Goal: Task Accomplishment & Management: Manage account settings

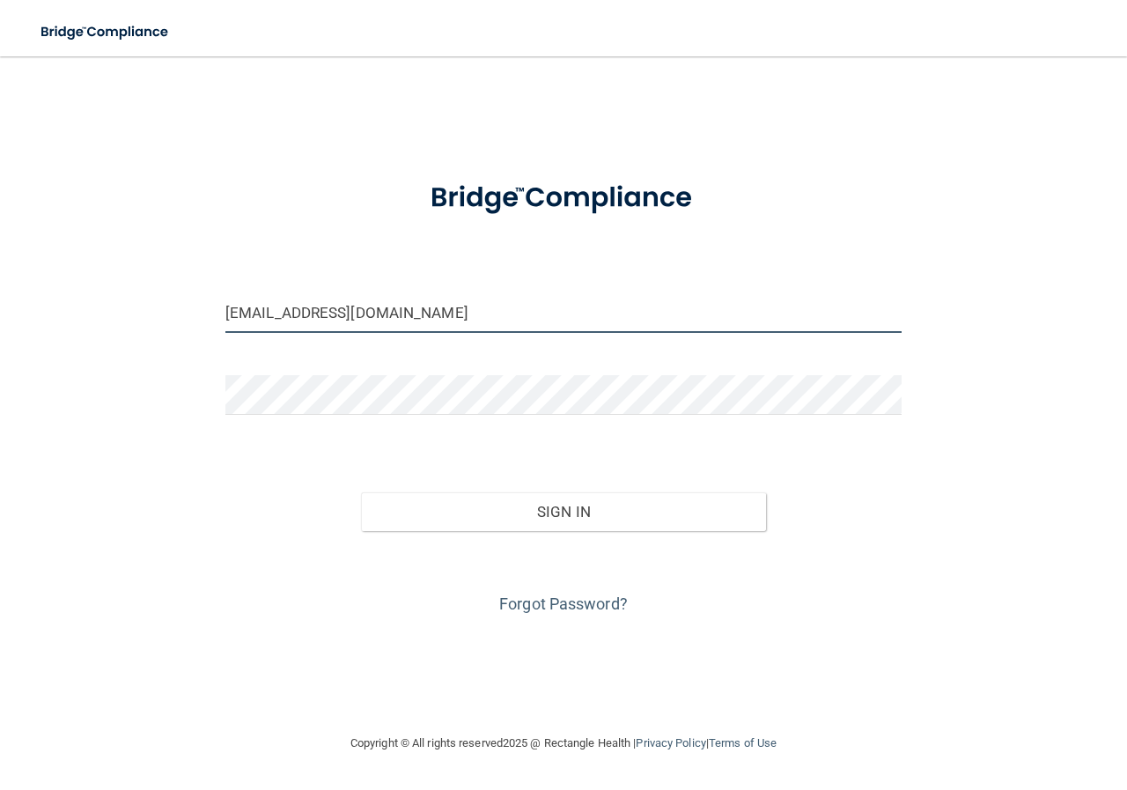
drag, startPoint x: 386, startPoint y: 316, endPoint x: 0, endPoint y: 335, distance: 386.1
click at [0, 335] on main "[EMAIL_ADDRESS][DOMAIN_NAME] Invalid email/password. You don't have permission …" at bounding box center [563, 422] width 1127 height 733
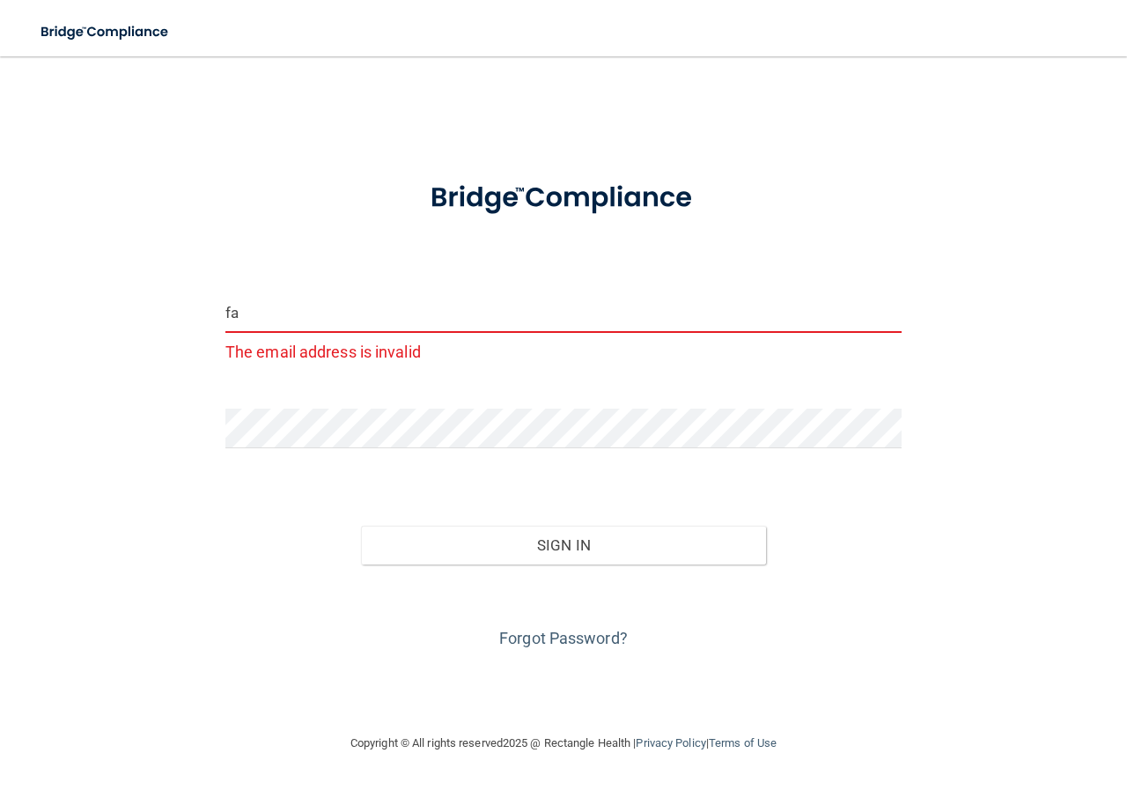
type input "[EMAIL_ADDRESS][DOMAIN_NAME]"
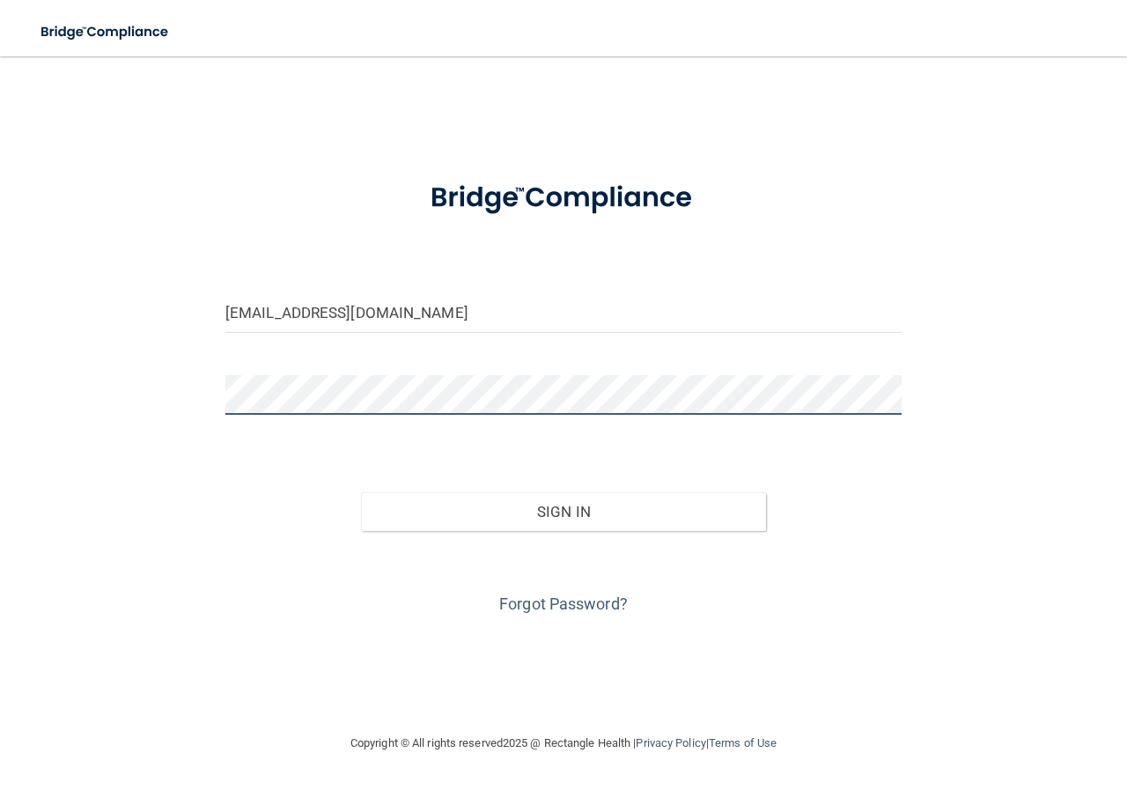
click at [34, 424] on main "[EMAIL_ADDRESS][DOMAIN_NAME] Invalid email/password. You don't have permission …" at bounding box center [563, 422] width 1127 height 733
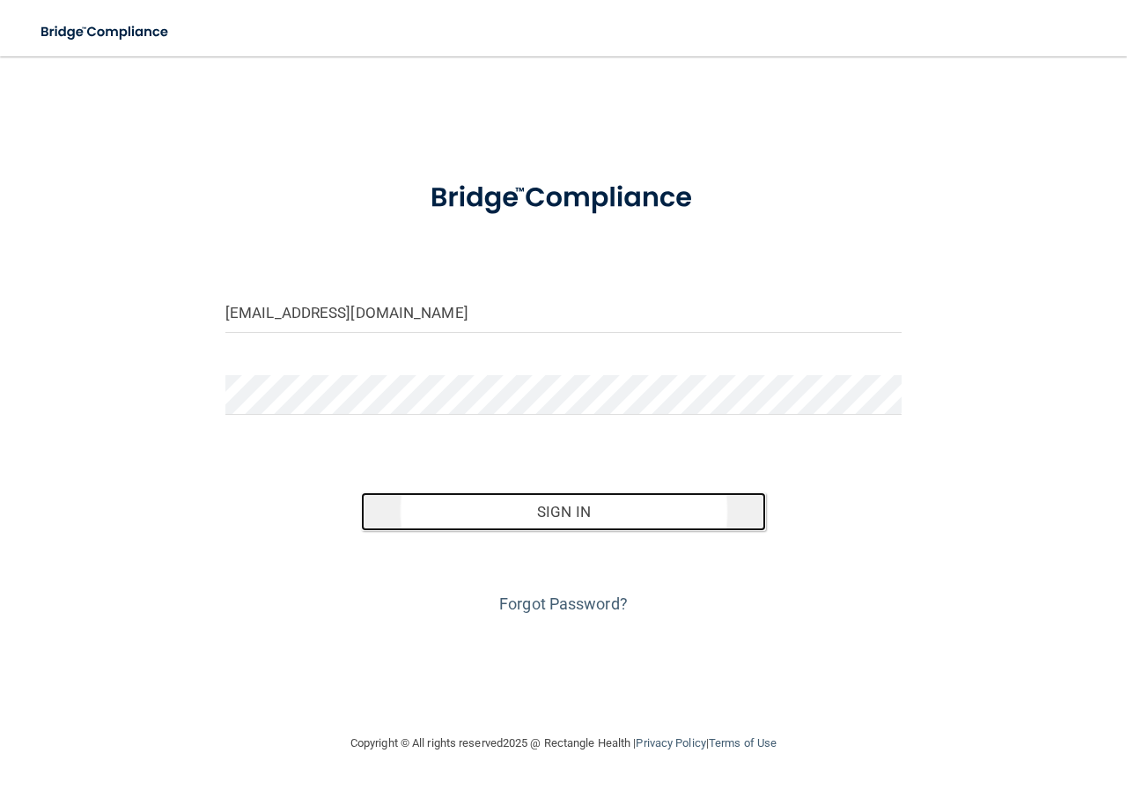
click at [603, 504] on button "Sign In" at bounding box center [564, 511] width 406 height 39
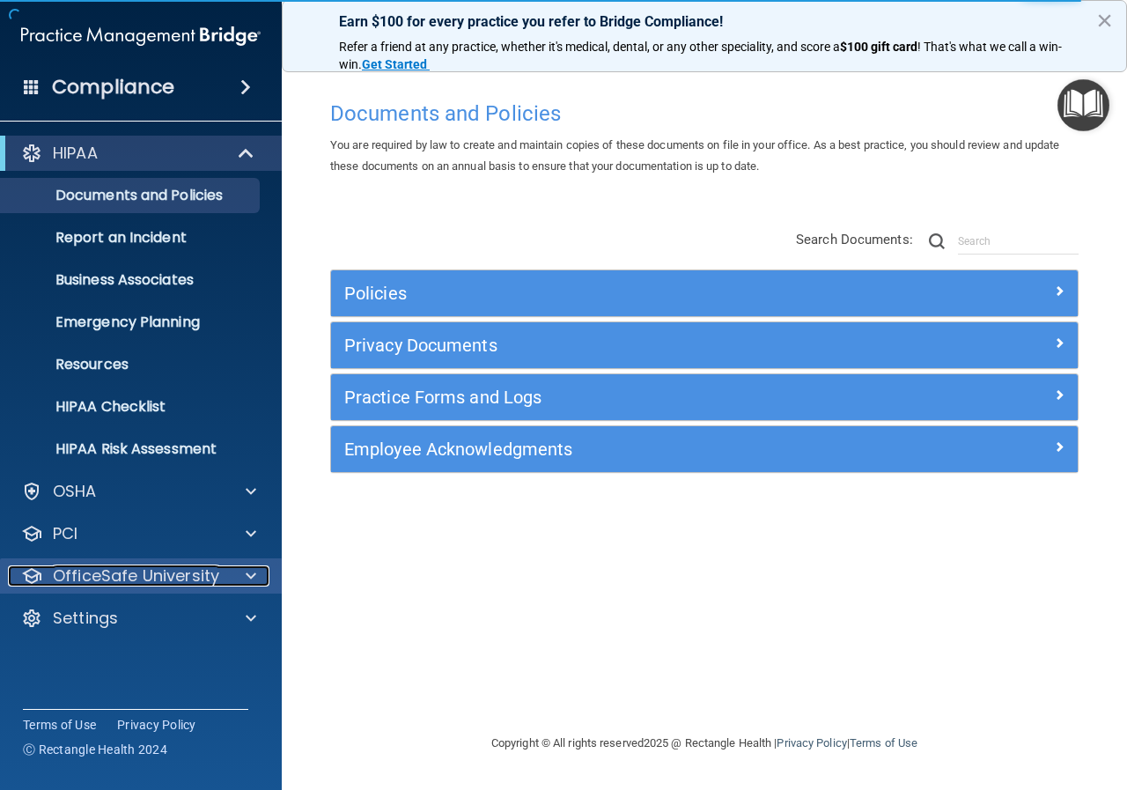
click at [164, 575] on p "OfficeSafe University" at bounding box center [136, 575] width 166 height 21
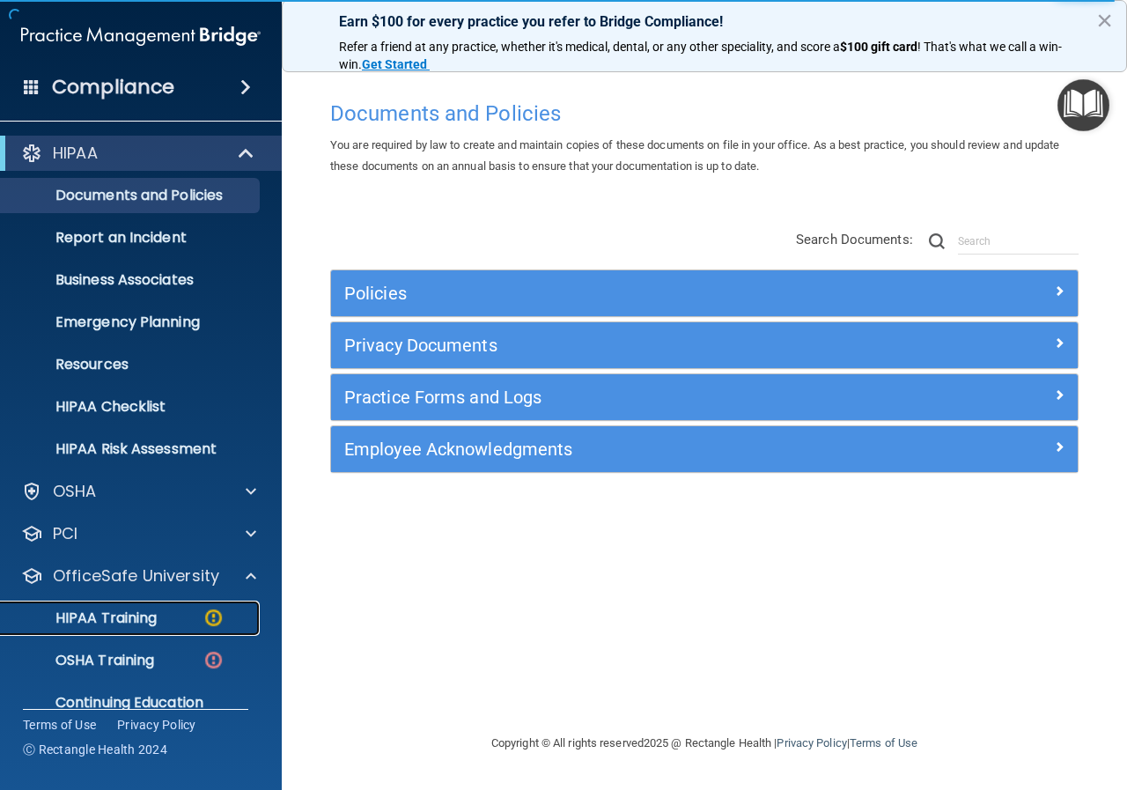
click at [151, 621] on p "HIPAA Training" at bounding box center [83, 618] width 145 height 18
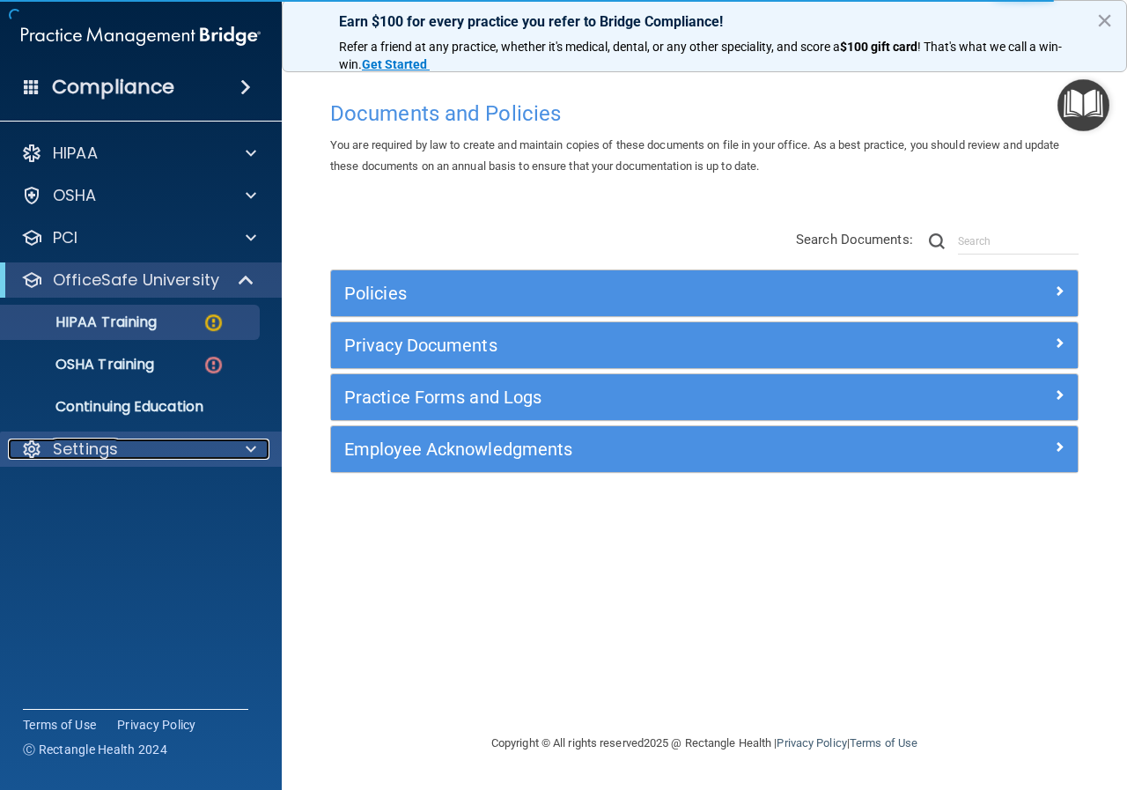
click at [106, 447] on p "Settings" at bounding box center [85, 448] width 65 height 21
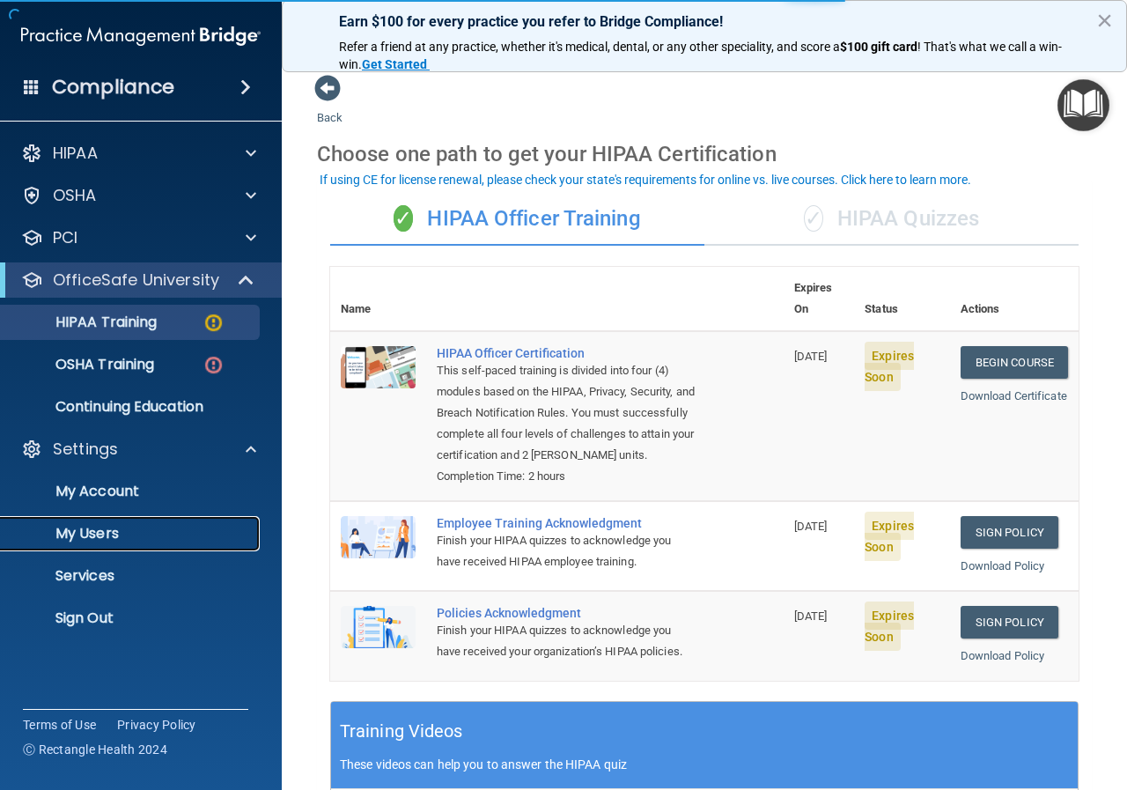
click at [83, 541] on p "My Users" at bounding box center [131, 534] width 240 height 18
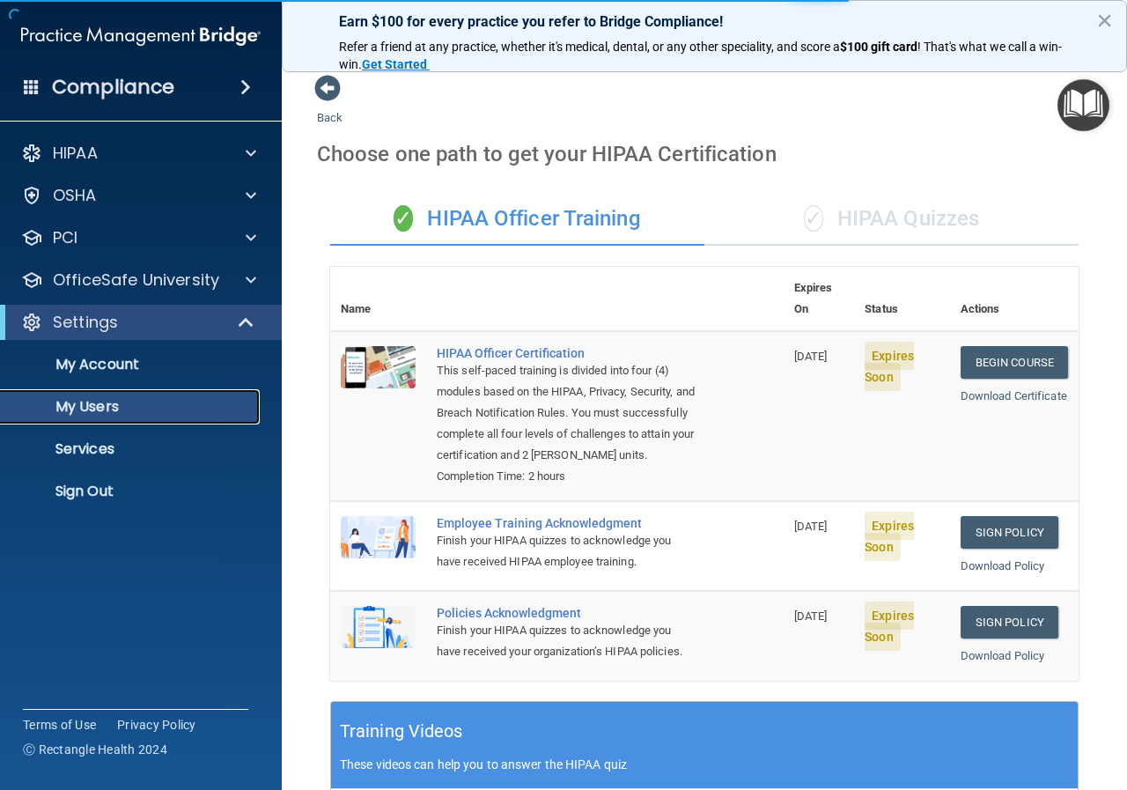
select select "20"
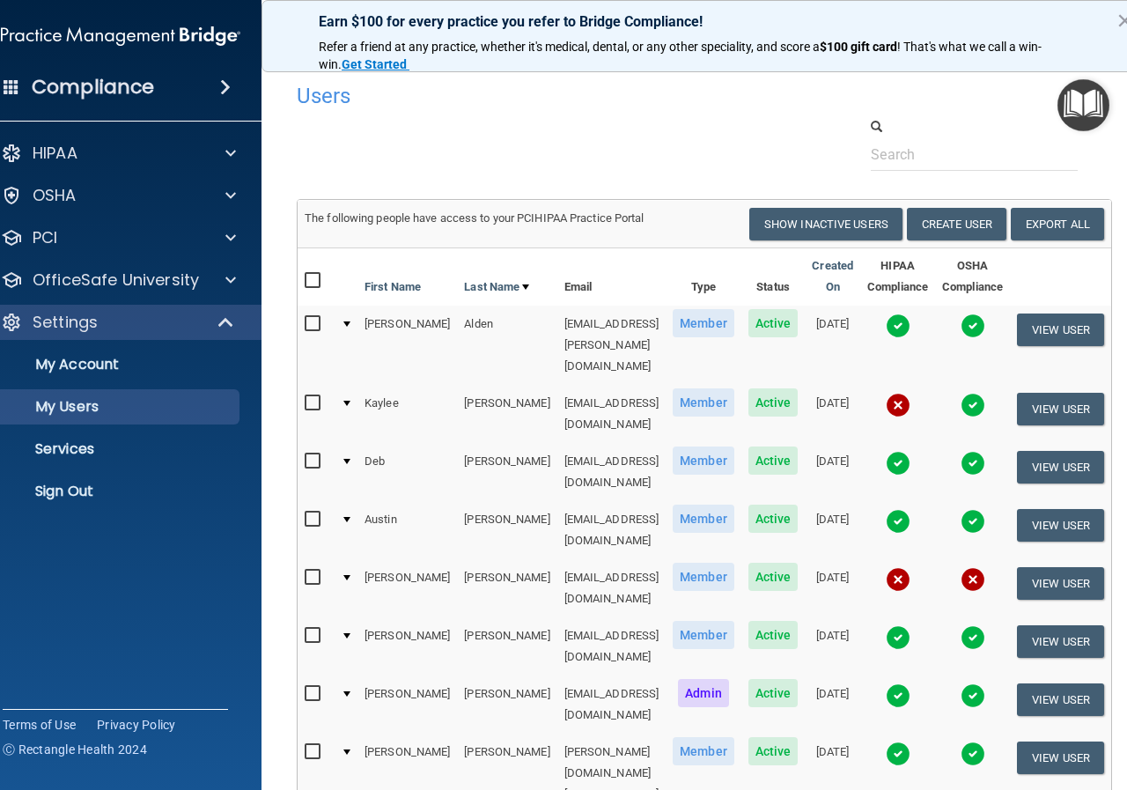
click at [334, 320] on td at bounding box center [346, 345] width 24 height 79
click at [343, 323] on div at bounding box center [346, 323] width 7 height 5
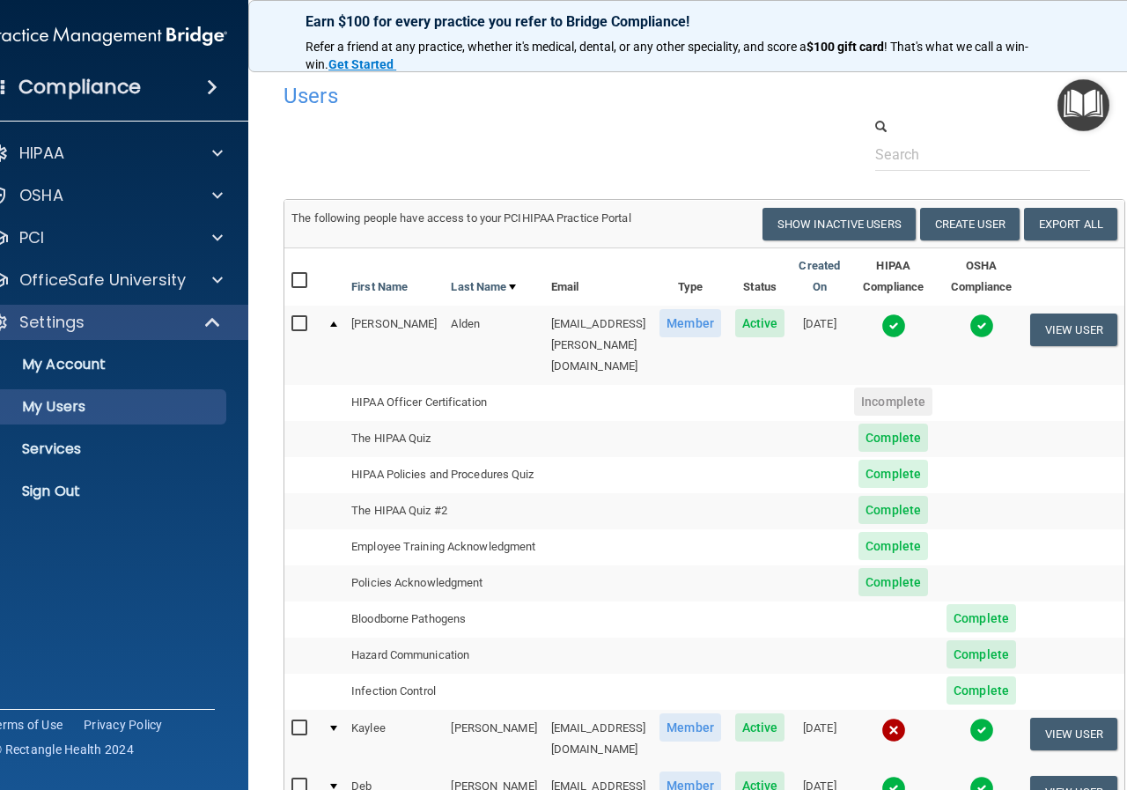
click at [330, 322] on div at bounding box center [333, 323] width 7 height 5
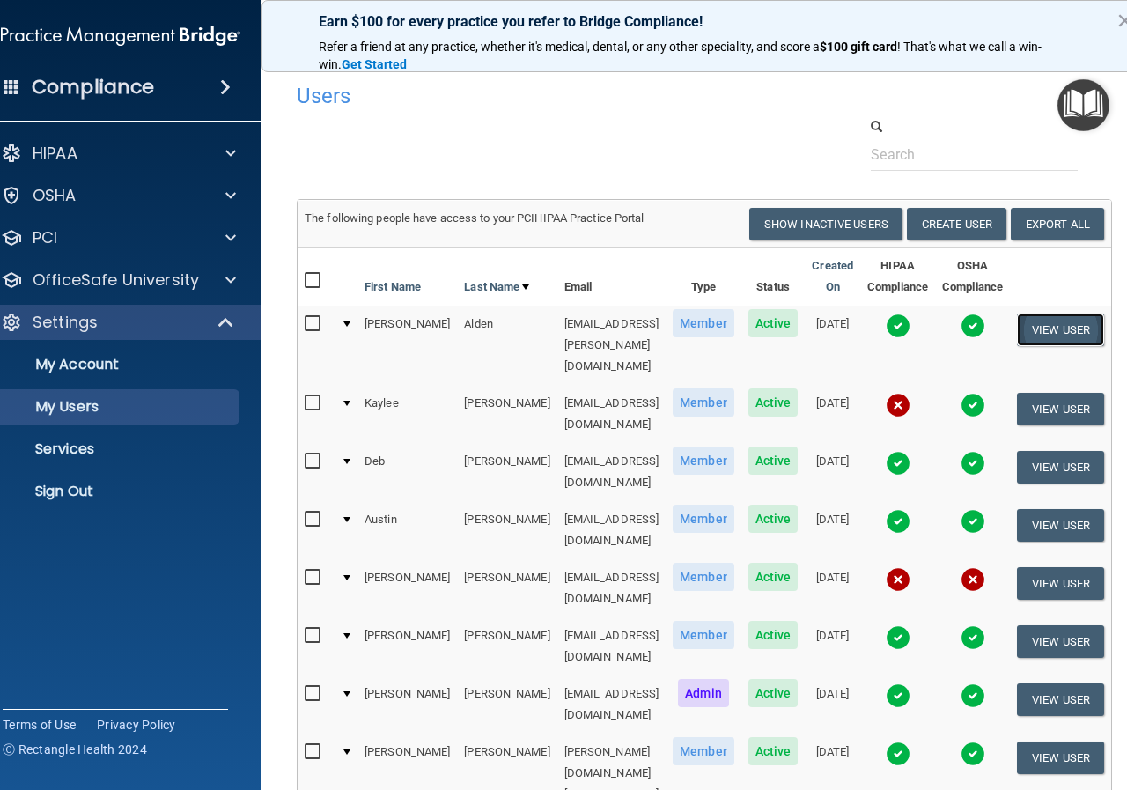
click at [1056, 327] on button "View User" at bounding box center [1060, 329] width 87 height 33
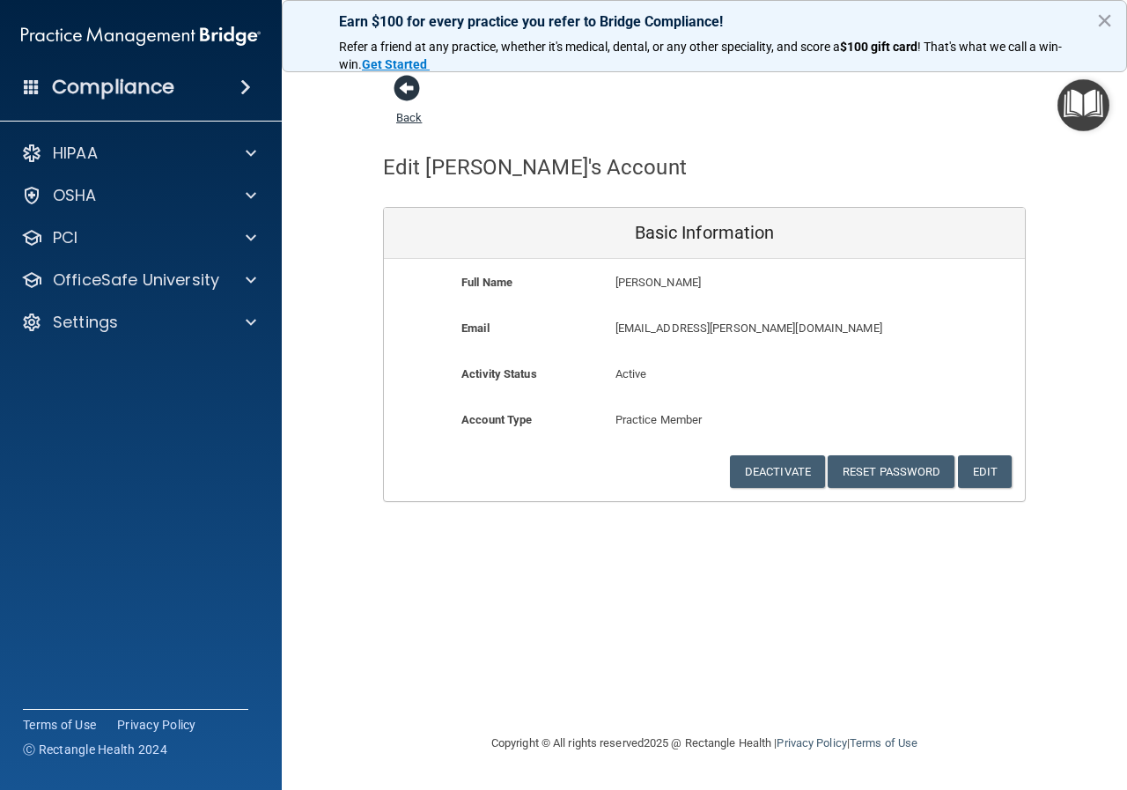
click at [416, 92] on span at bounding box center [407, 88] width 26 height 26
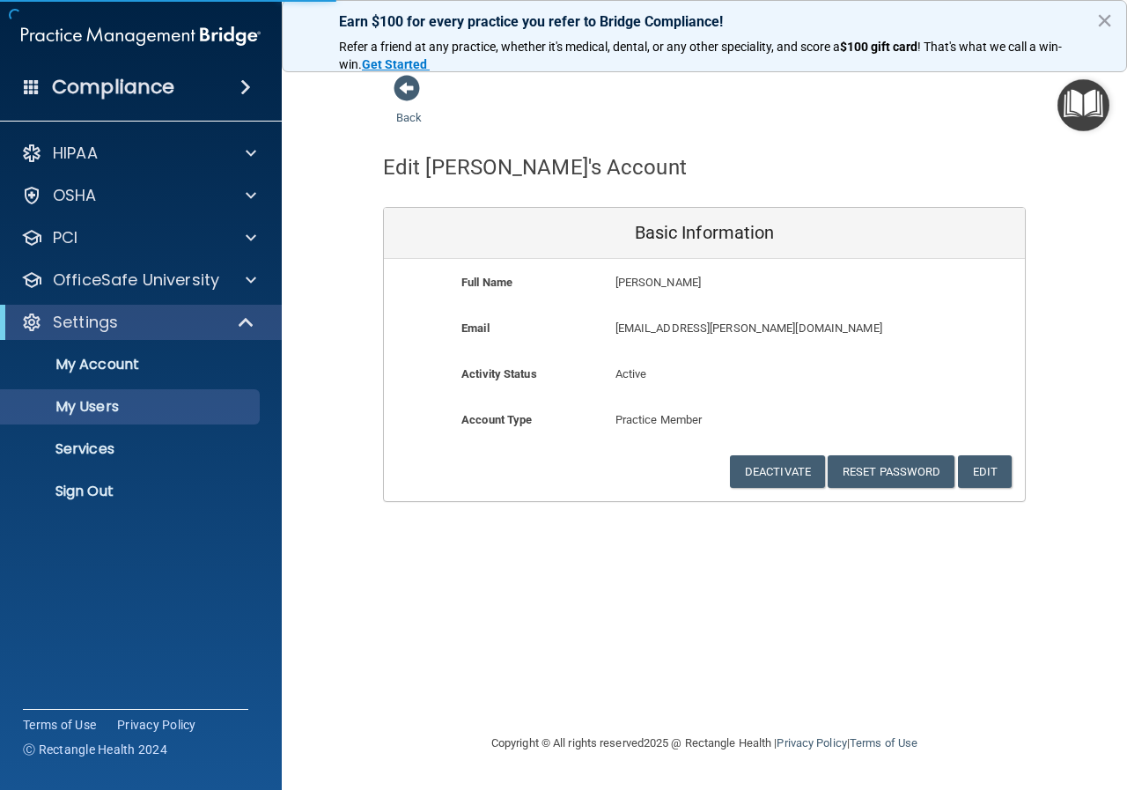
select select "20"
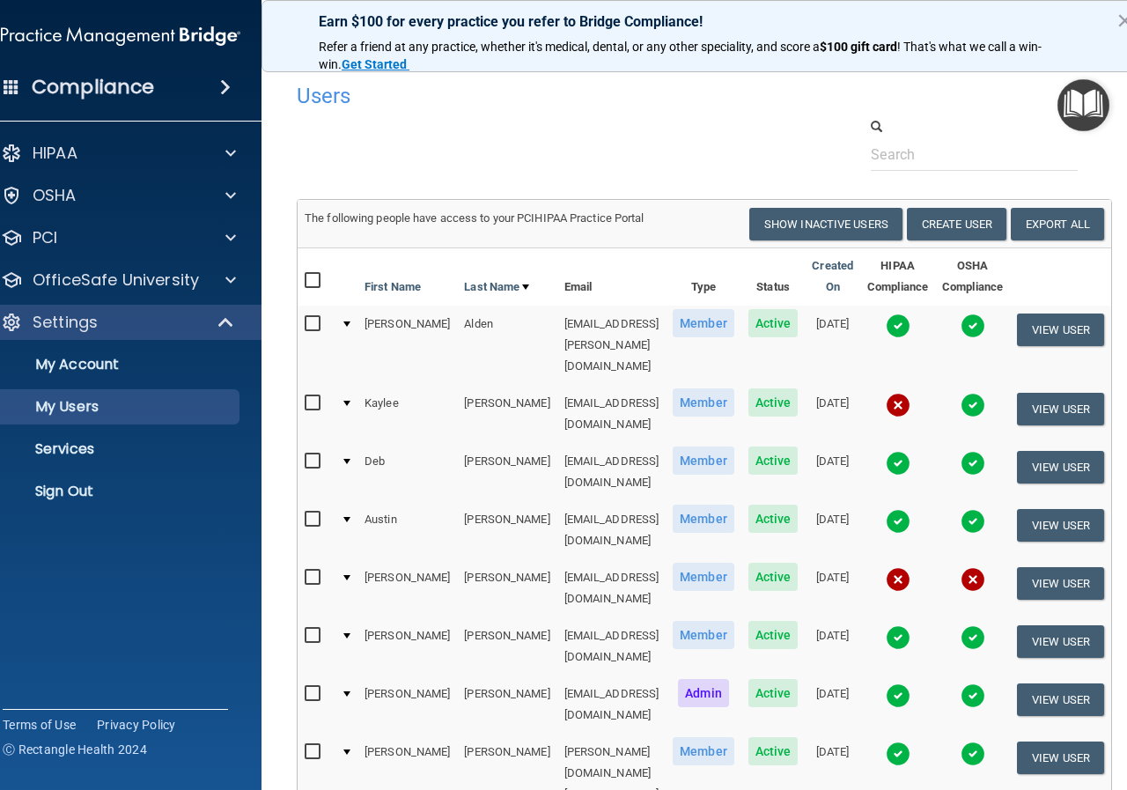
click at [305, 320] on input "checkbox" at bounding box center [315, 324] width 20 height 14
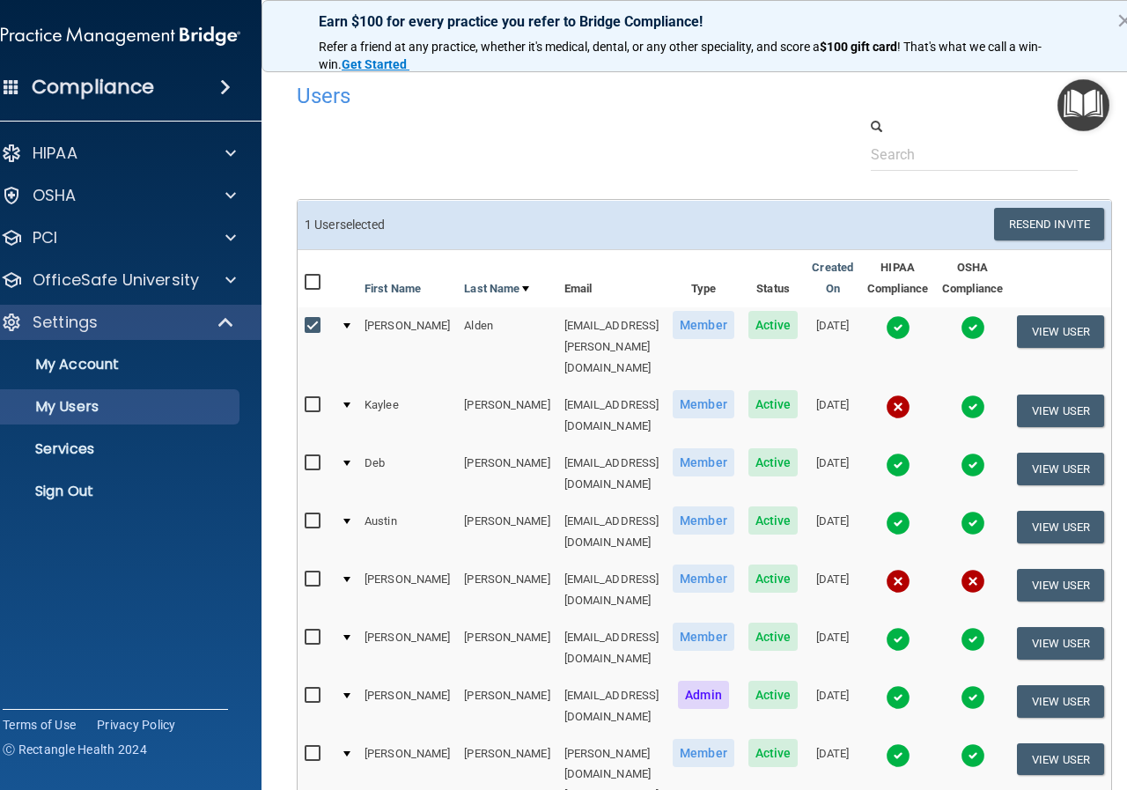
click at [305, 325] on input "checkbox" at bounding box center [315, 326] width 20 height 14
checkbox input "false"
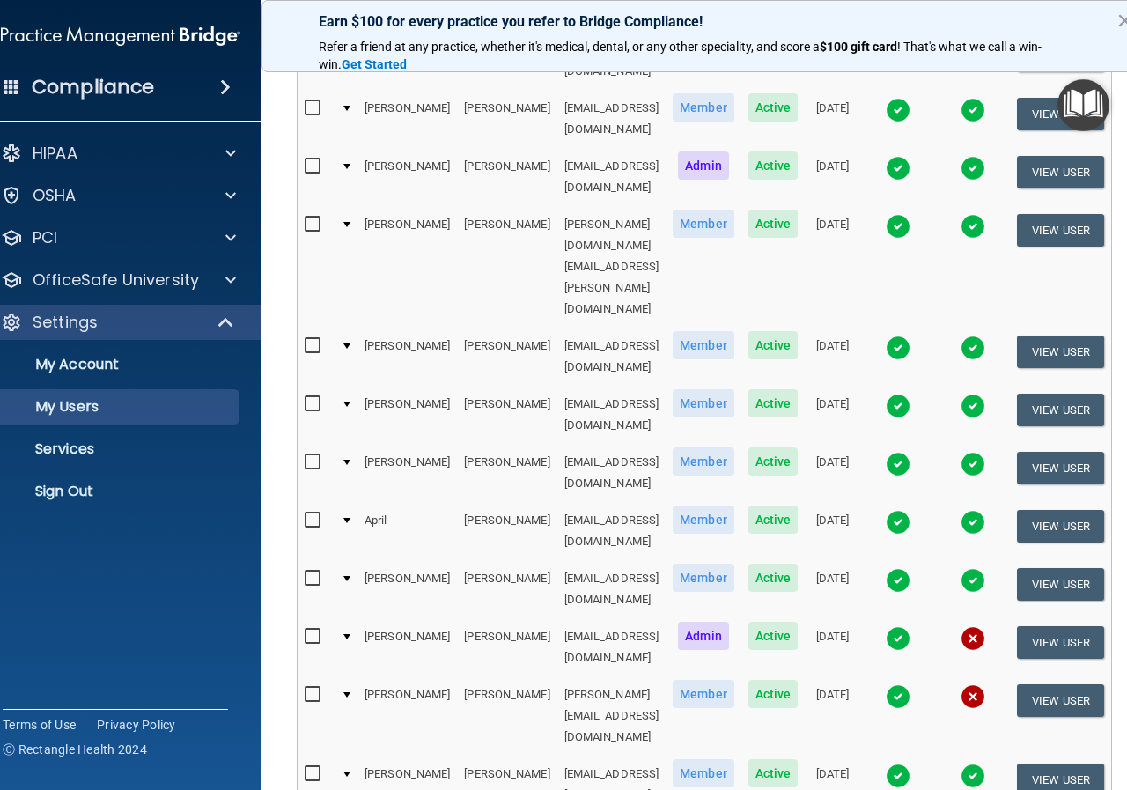
scroll to position [528, 0]
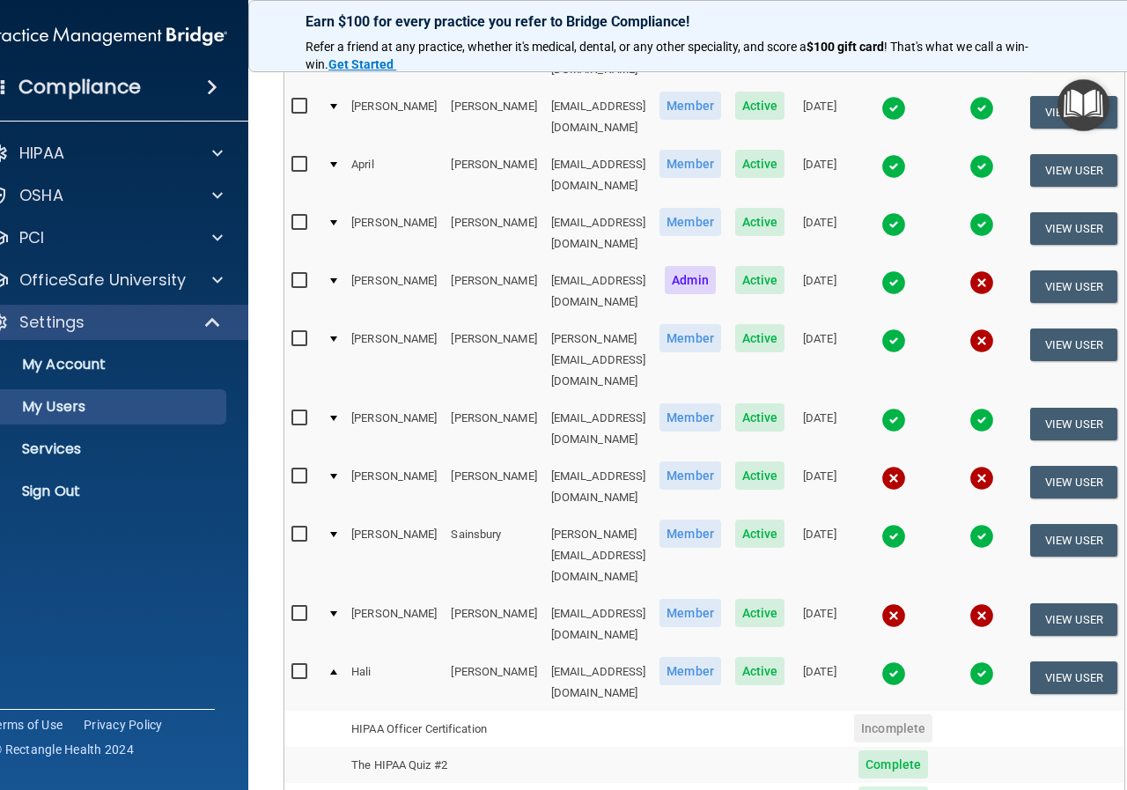
scroll to position [880, 0]
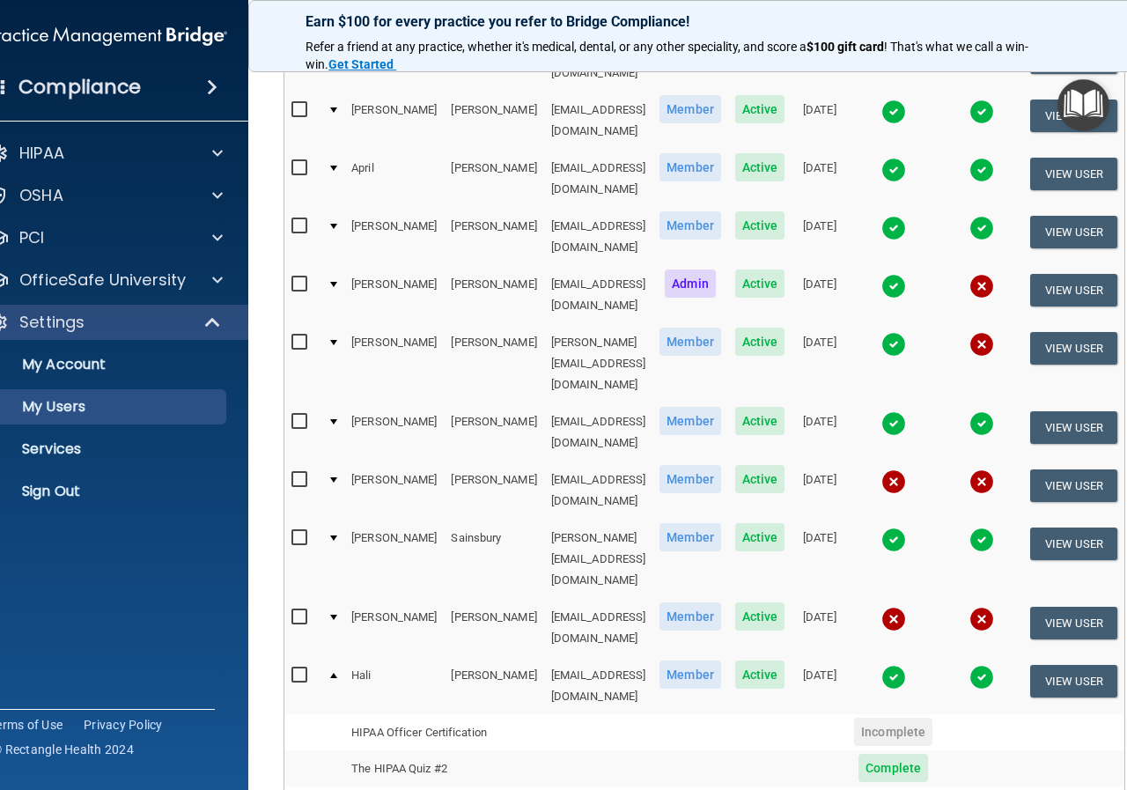
drag, startPoint x: 322, startPoint y: 365, endPoint x: 345, endPoint y: 366, distance: 22.9
click at [330, 673] on div at bounding box center [333, 675] width 7 height 5
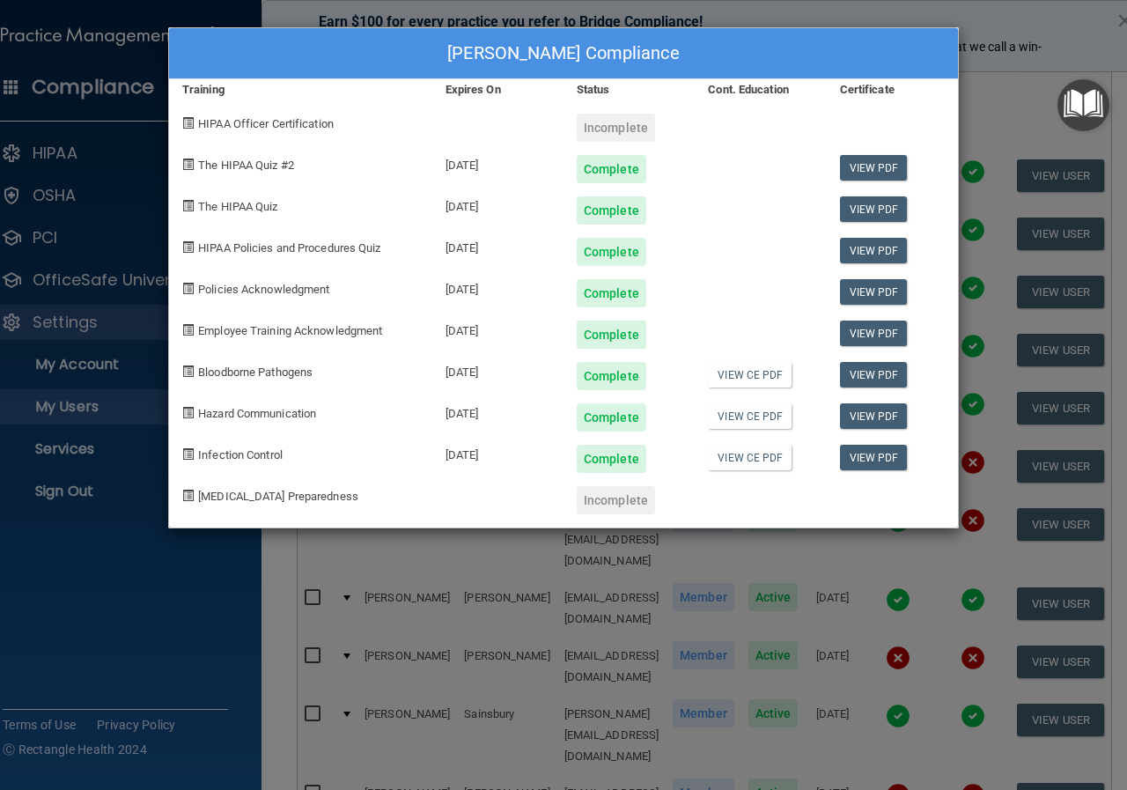
click at [871, 15] on div "[PERSON_NAME] Compliance Training Expires On Status Cont. Education Certificate…" at bounding box center [563, 395] width 1127 height 790
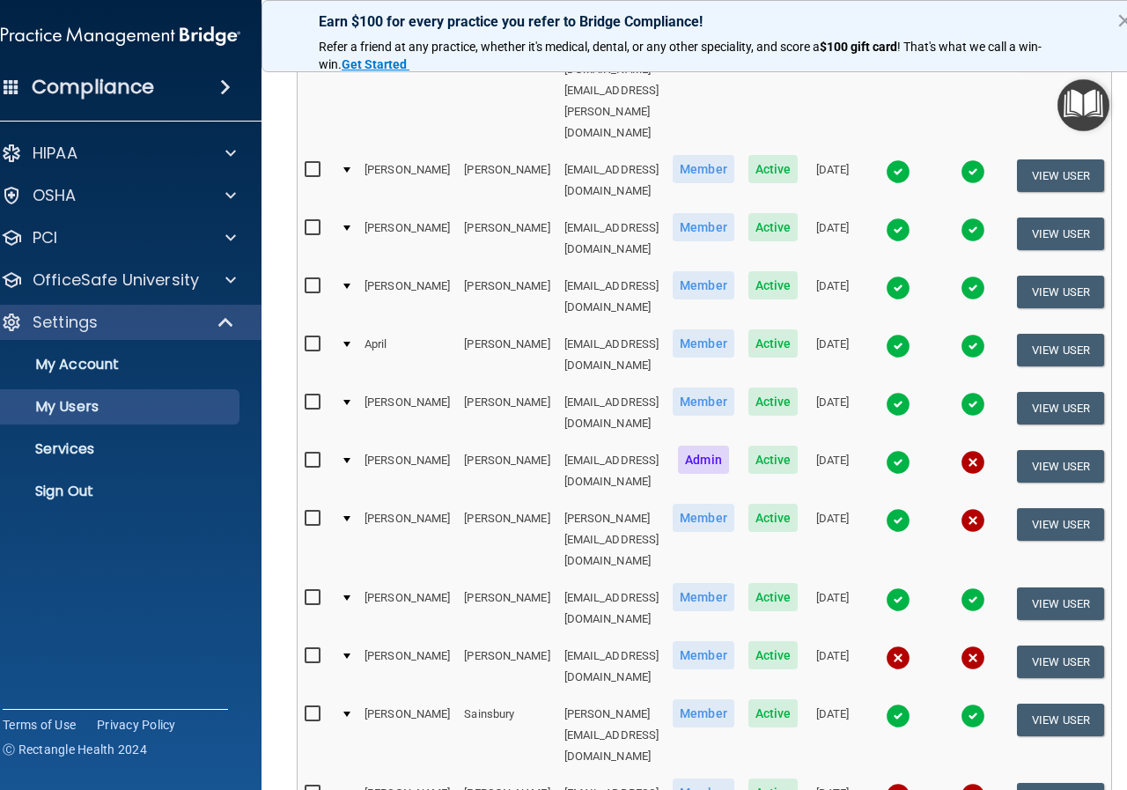
click at [895, 703] on img at bounding box center [898, 715] width 25 height 25
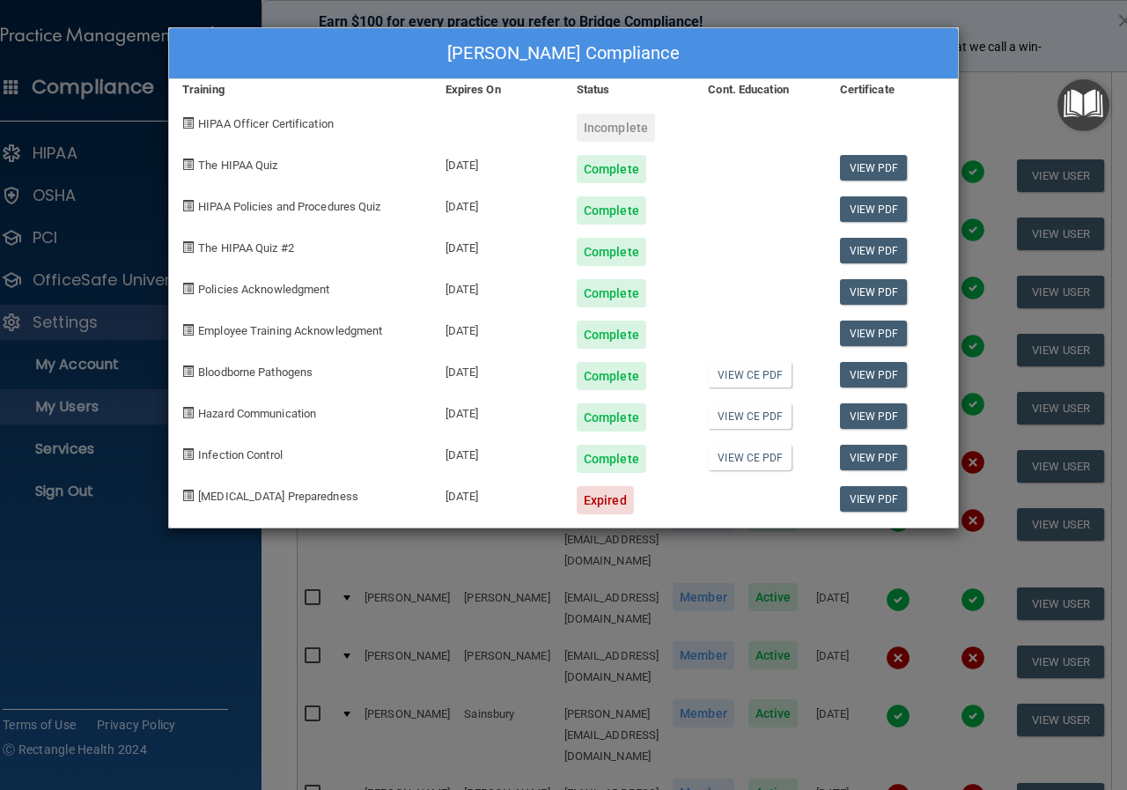
click at [776, 14] on div "[PERSON_NAME] Compliance Training Expires On Status Cont. Education Certificate…" at bounding box center [563, 395] width 1127 height 790
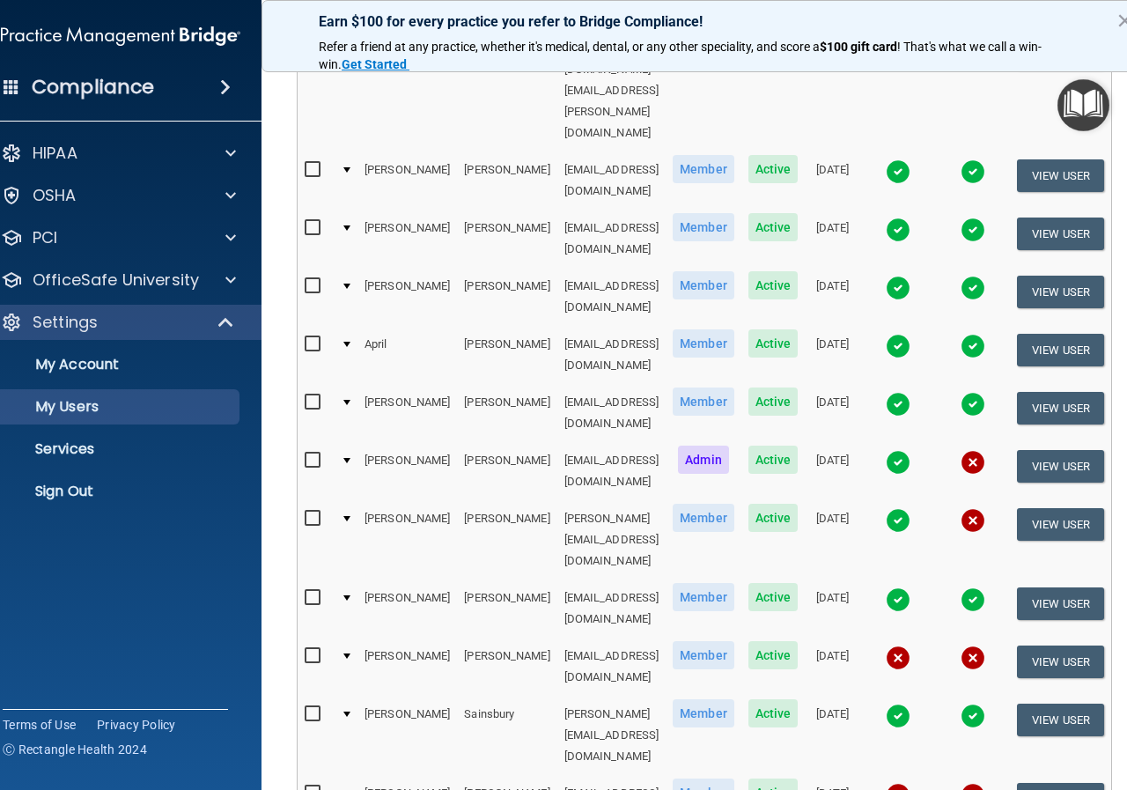
click at [895, 587] on img at bounding box center [898, 599] width 25 height 25
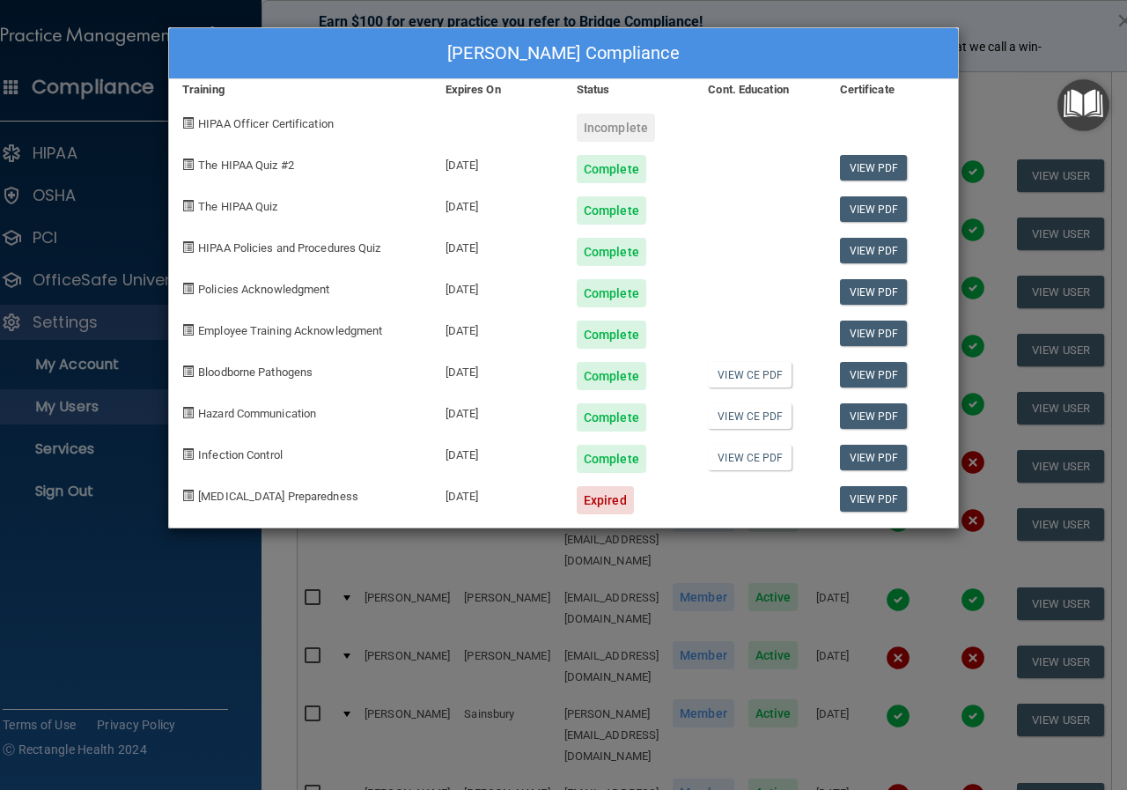
click at [850, 14] on div "[PERSON_NAME] Compliance Training Expires On Status Cont. Education Certificate…" at bounding box center [563, 395] width 1127 height 790
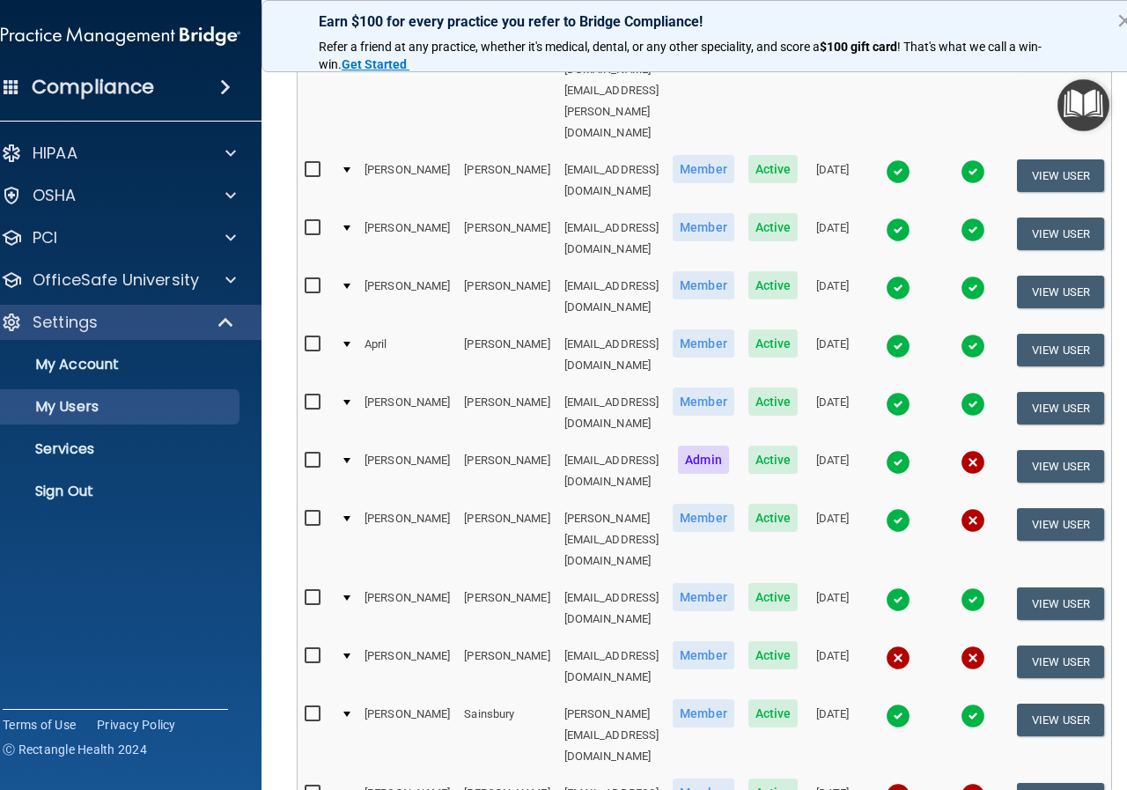
click at [895, 508] on img at bounding box center [898, 520] width 25 height 25
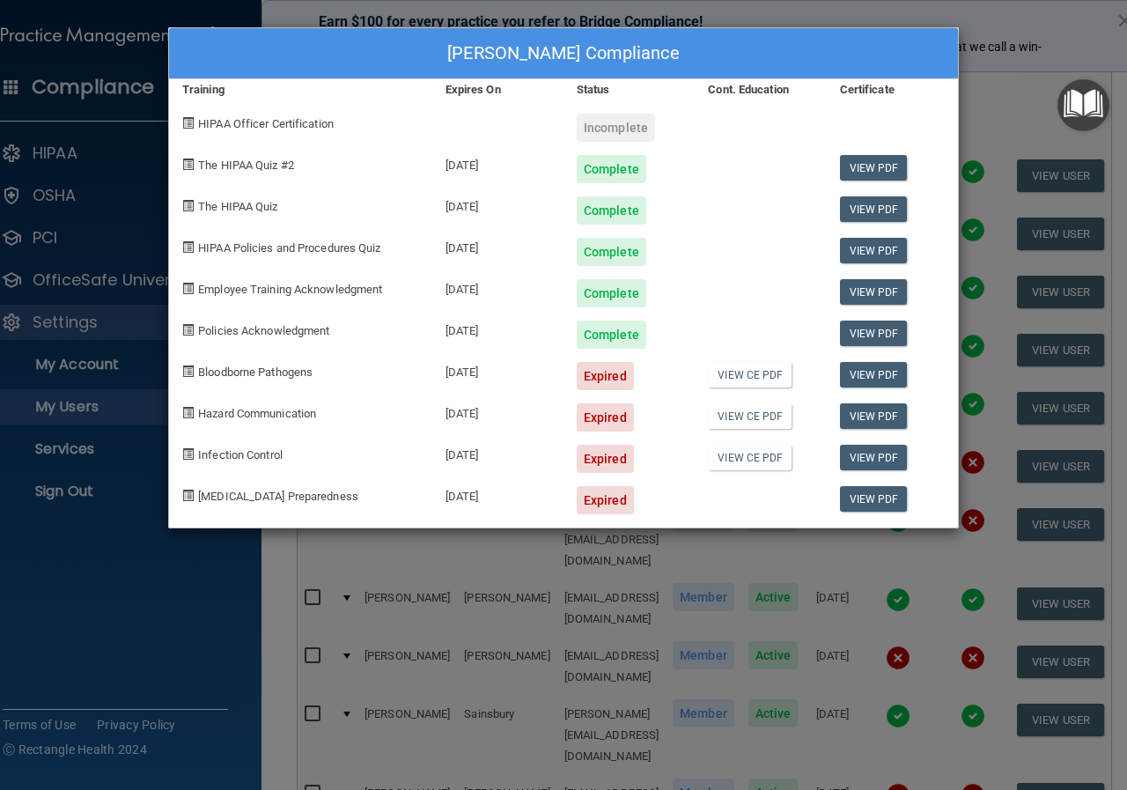
click at [1002, 17] on div "[PERSON_NAME] Compliance Training Expires On Status Cont. Education Certificate…" at bounding box center [563, 395] width 1127 height 790
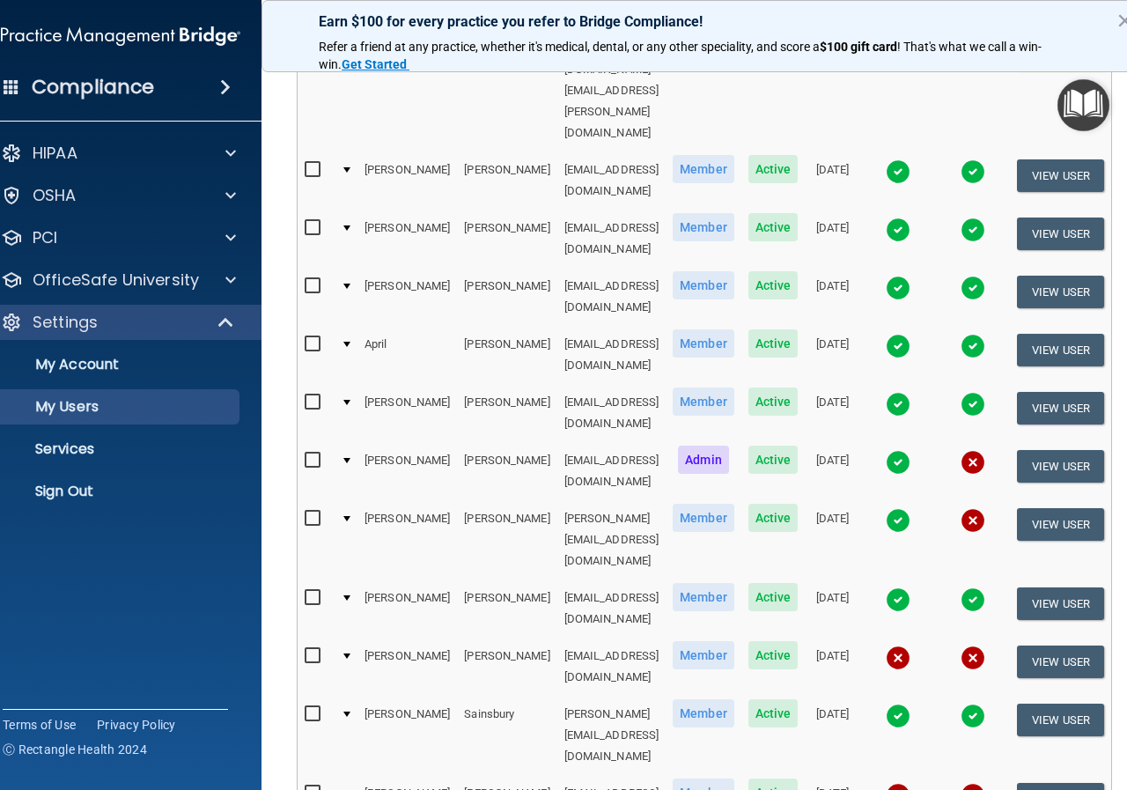
click at [895, 392] on img at bounding box center [898, 404] width 25 height 25
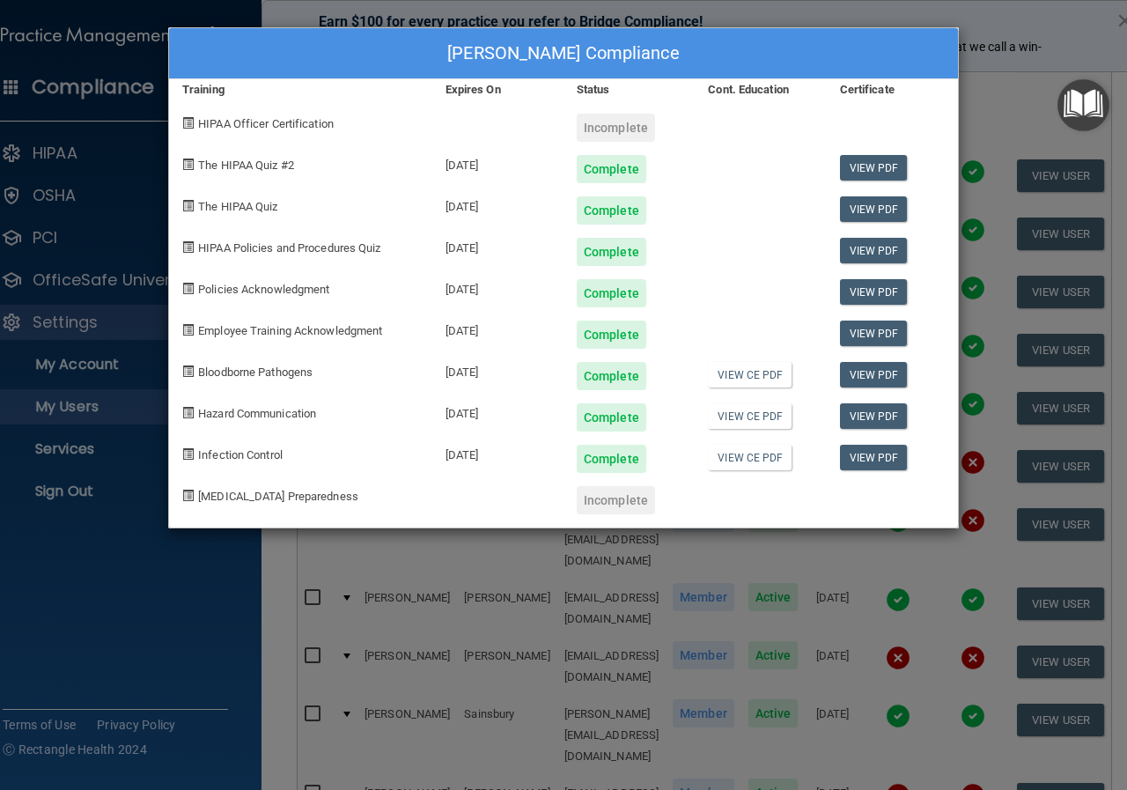
click at [988, 18] on div "[PERSON_NAME] Compliance Training Expires On Status Cont. Education Certificate…" at bounding box center [563, 395] width 1127 height 790
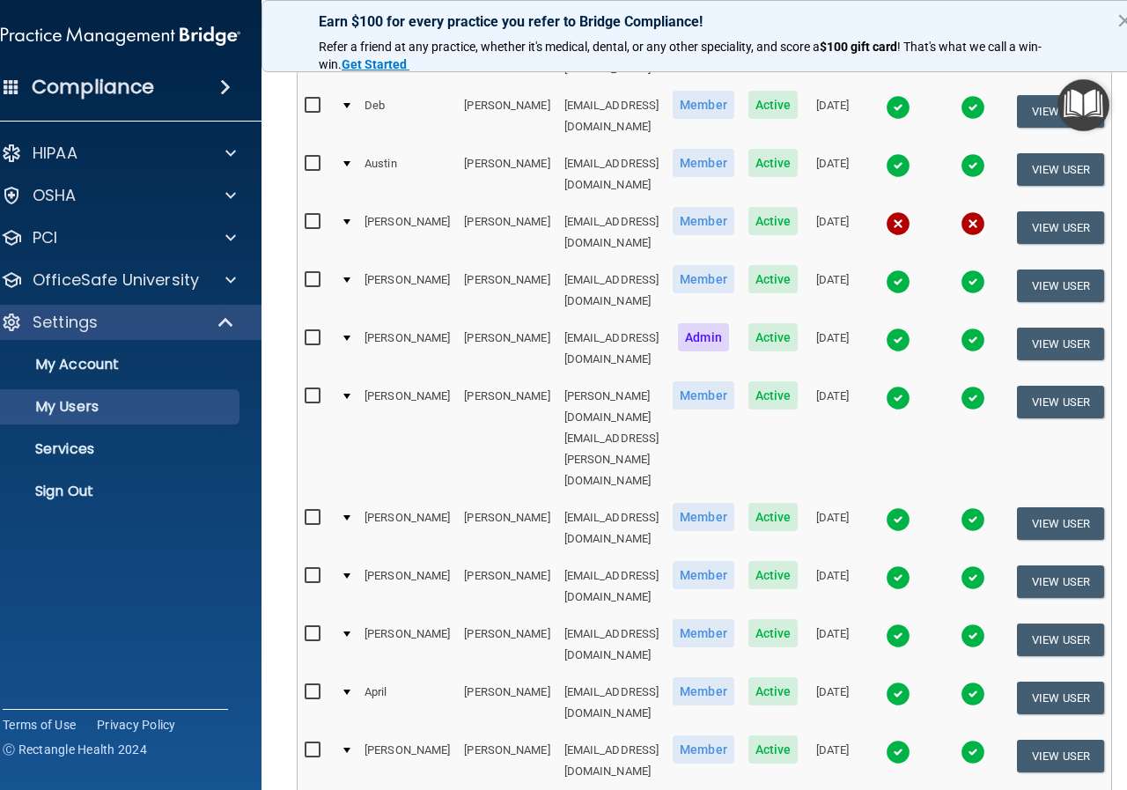
scroll to position [351, 0]
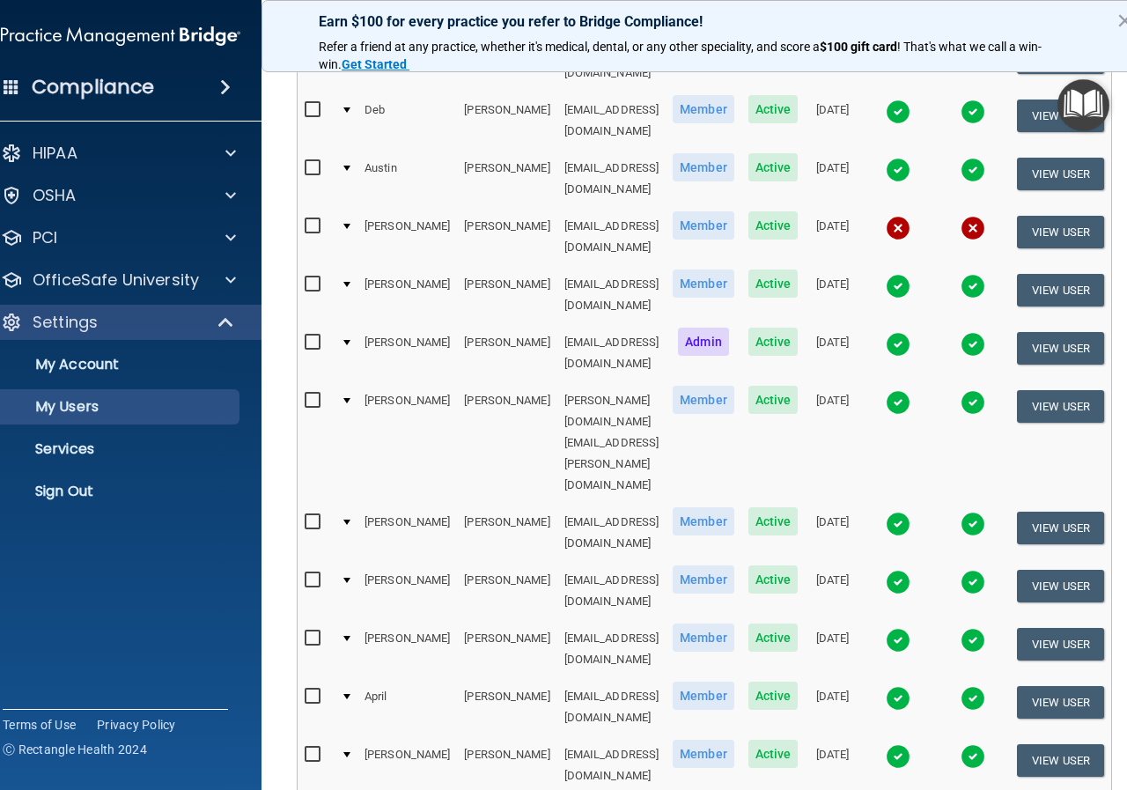
click at [894, 686] on img at bounding box center [898, 698] width 25 height 25
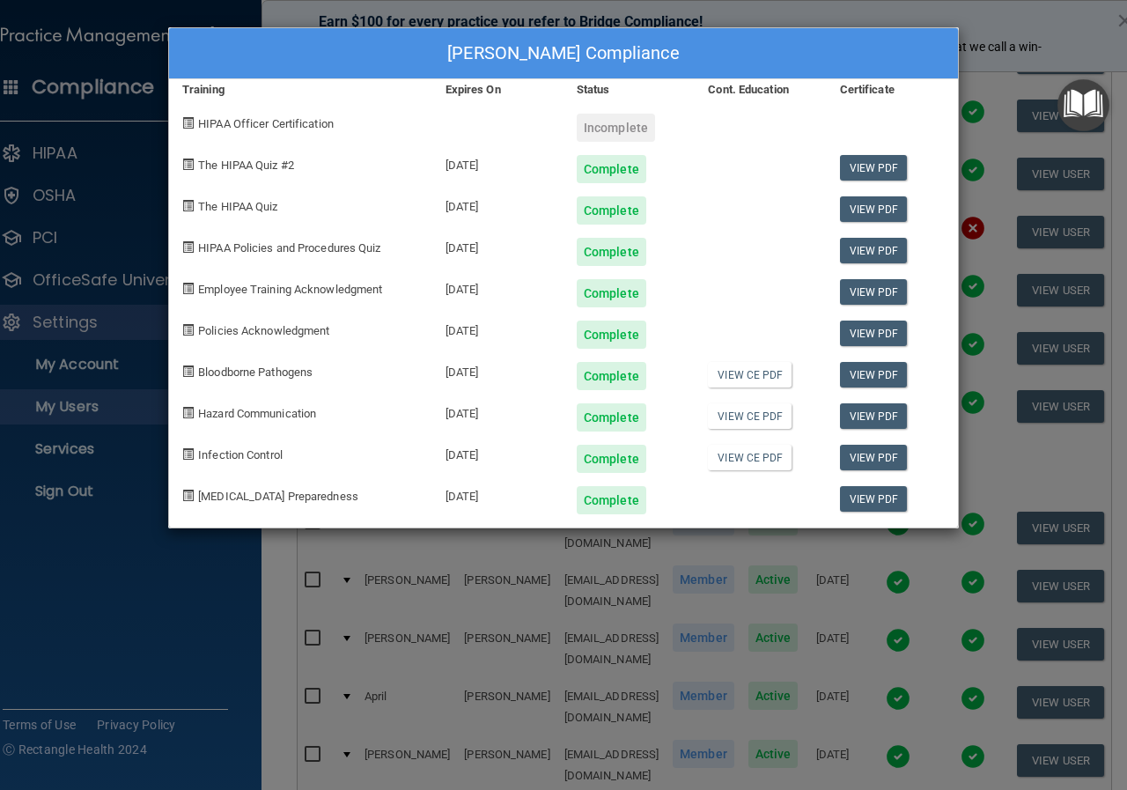
click at [895, 18] on div "[PERSON_NAME] Compliance Training Expires On Status Cont. Education Certificate…" at bounding box center [563, 395] width 1127 height 790
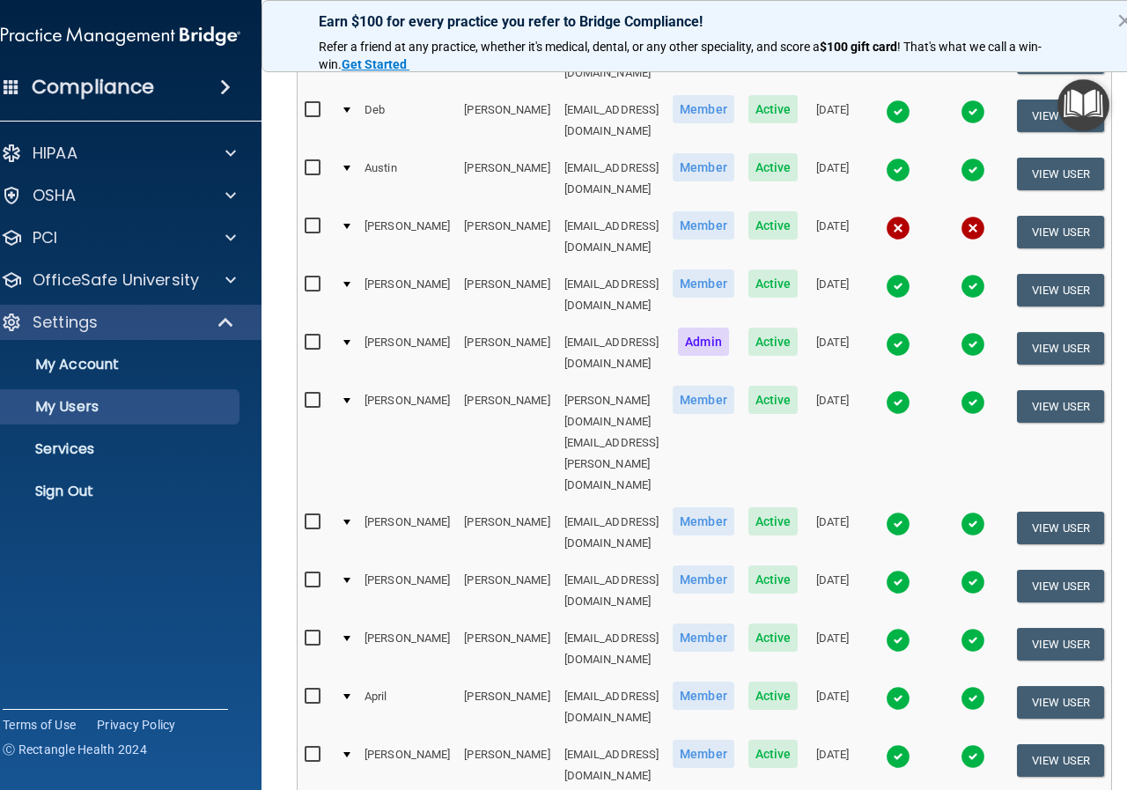
click at [901, 628] on img at bounding box center [898, 640] width 25 height 25
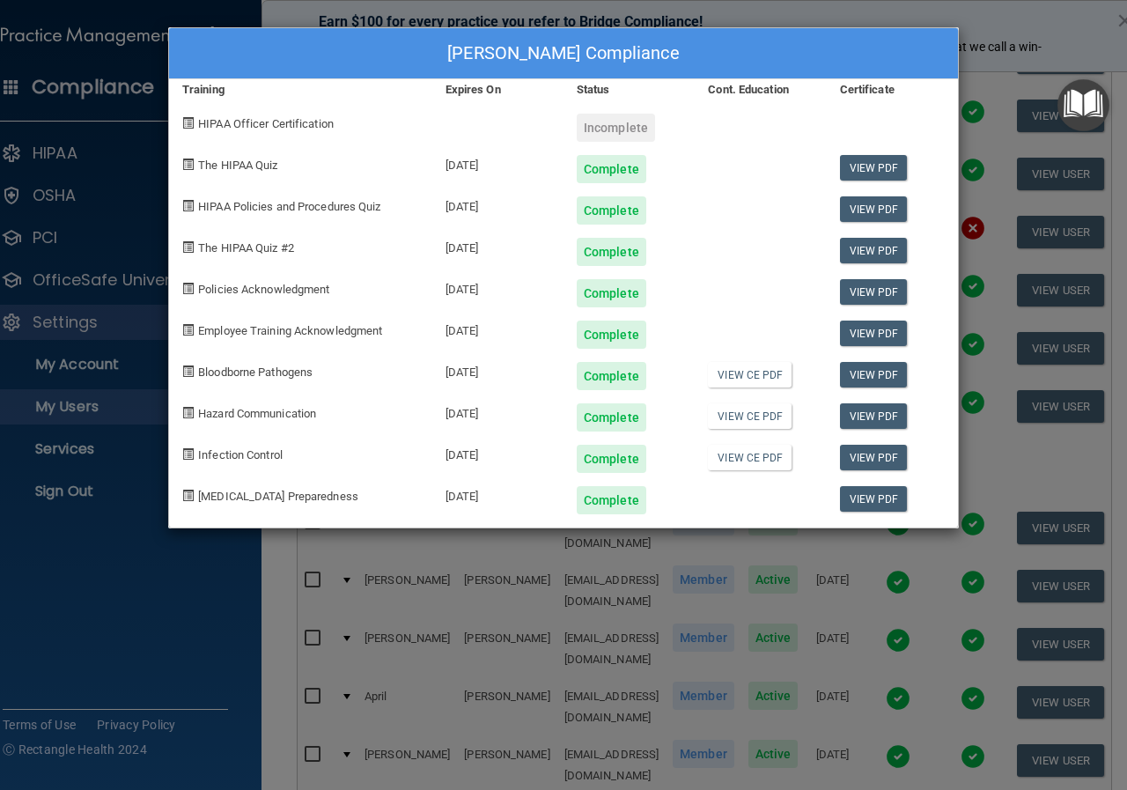
click at [970, 15] on div "[PERSON_NAME] Compliance Training Expires On Status Cont. Education Certificate…" at bounding box center [563, 395] width 1127 height 790
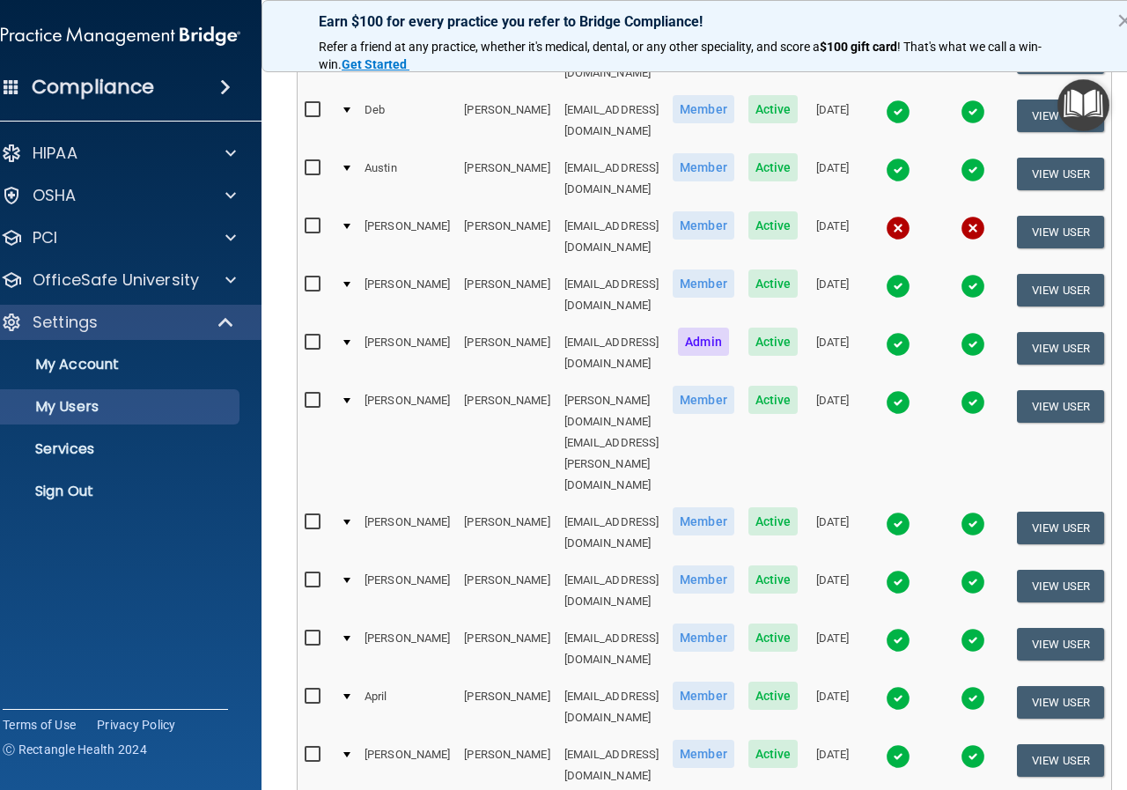
click at [899, 570] on img at bounding box center [898, 582] width 25 height 25
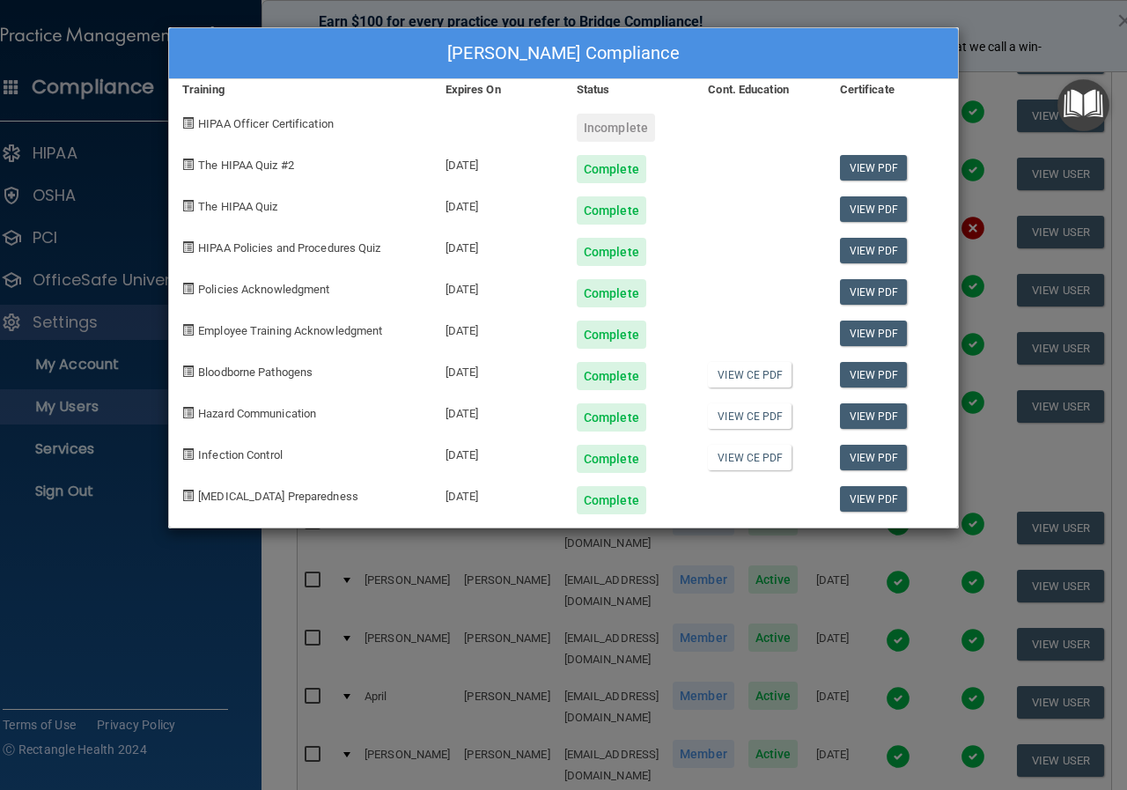
click at [968, 13] on div "[PERSON_NAME] Compliance Training Expires On Status Cont. Education Certificate…" at bounding box center [563, 395] width 1127 height 790
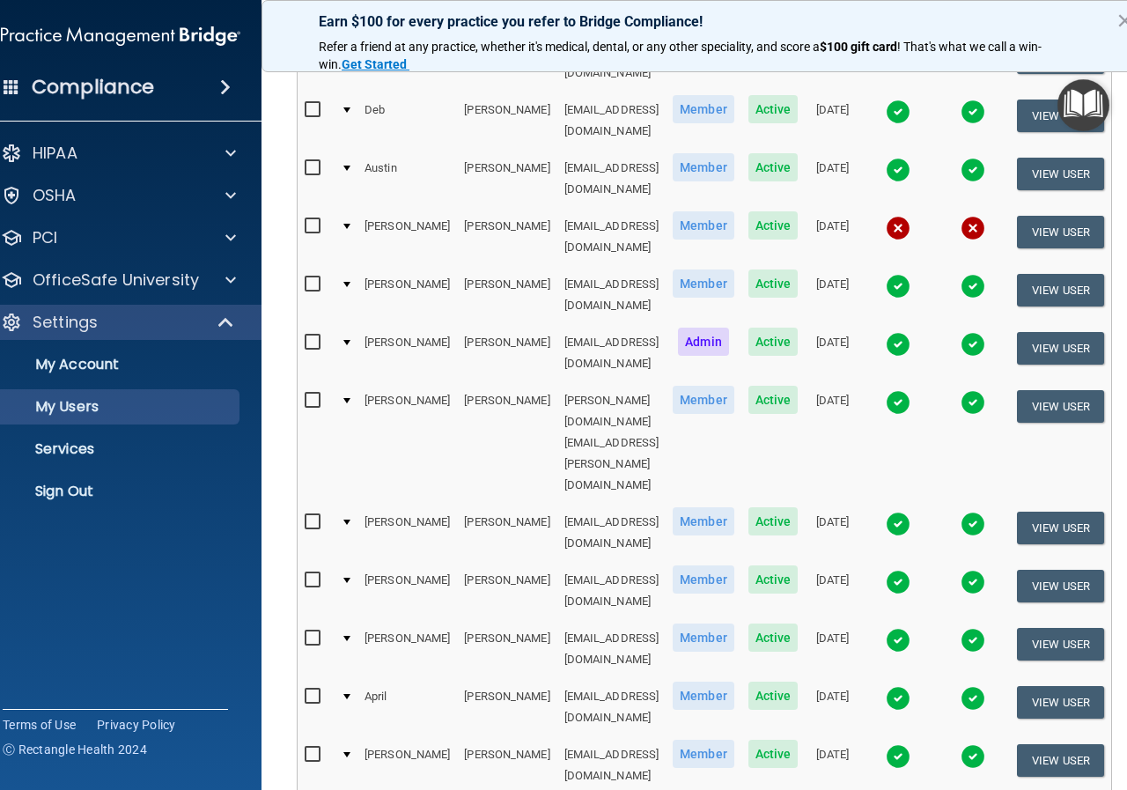
click at [898, 512] on img at bounding box center [898, 524] width 25 height 25
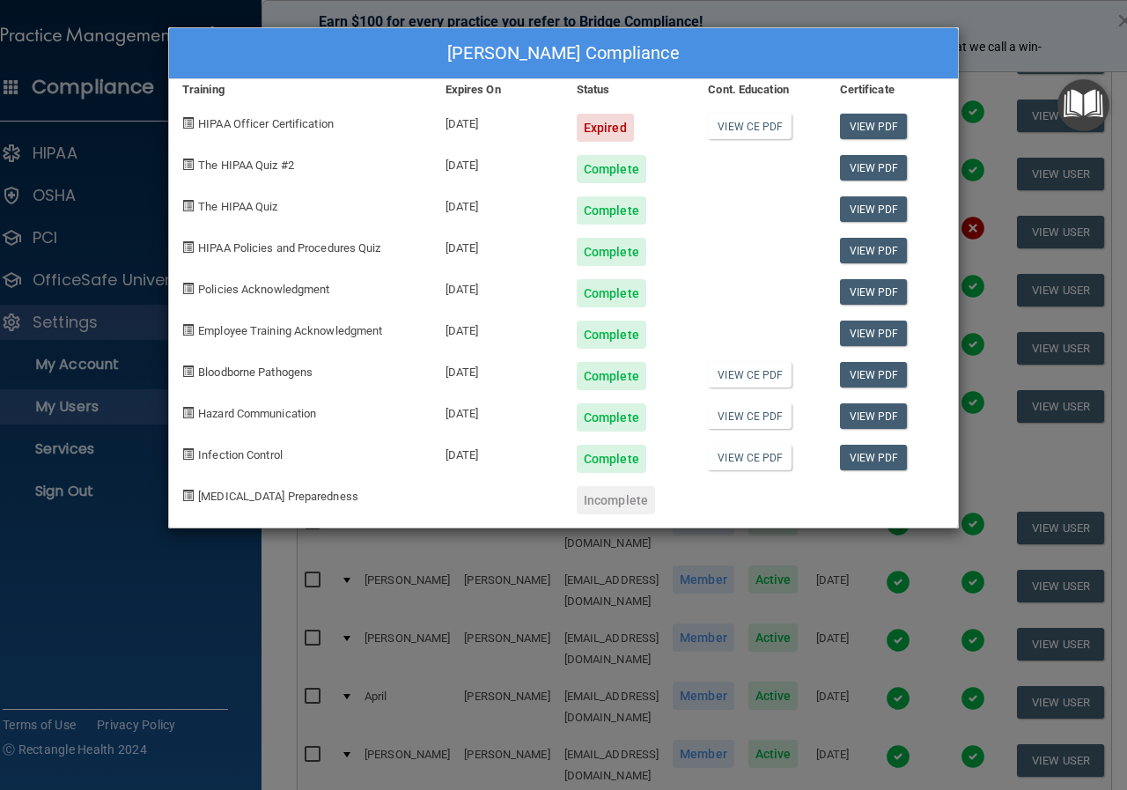
click at [998, 28] on div "[PERSON_NAME] Compliance Training Expires On Status Cont. Education Certificate…" at bounding box center [563, 395] width 1127 height 790
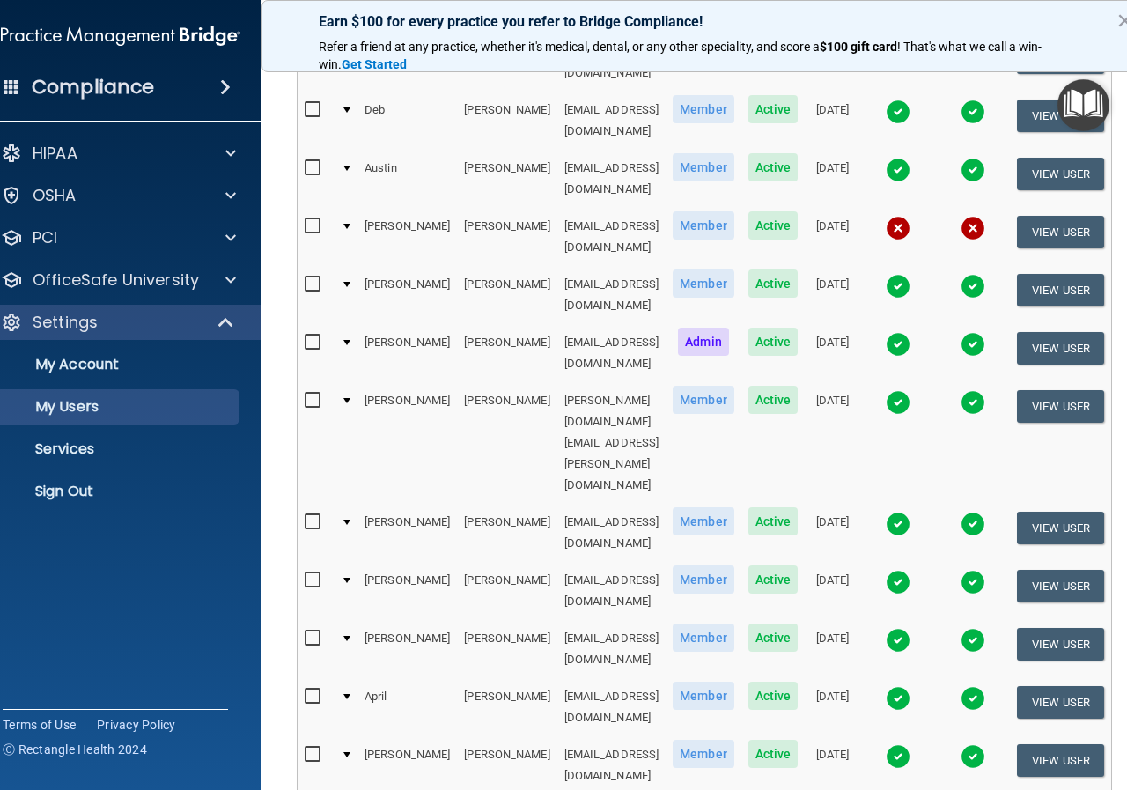
click at [893, 390] on img at bounding box center [898, 402] width 25 height 25
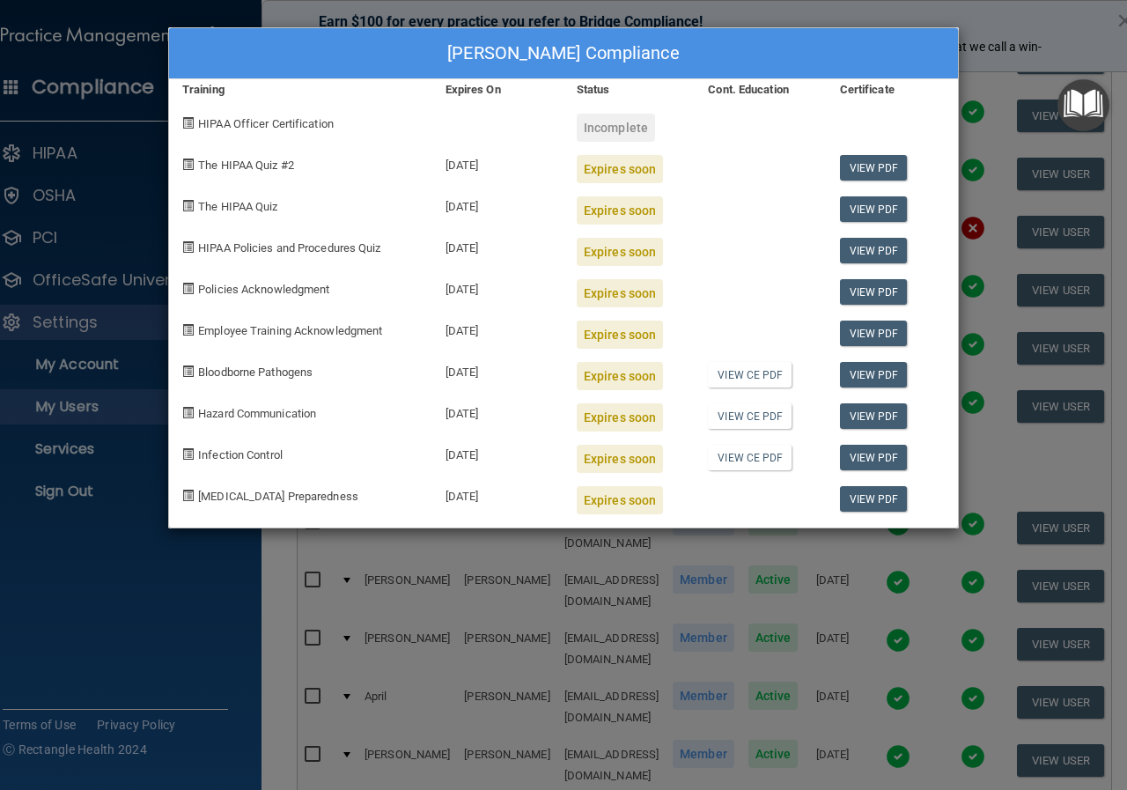
click at [991, 9] on div "[PERSON_NAME] Compliance Training Expires On Status Cont. Education Certificate…" at bounding box center [563, 395] width 1127 height 790
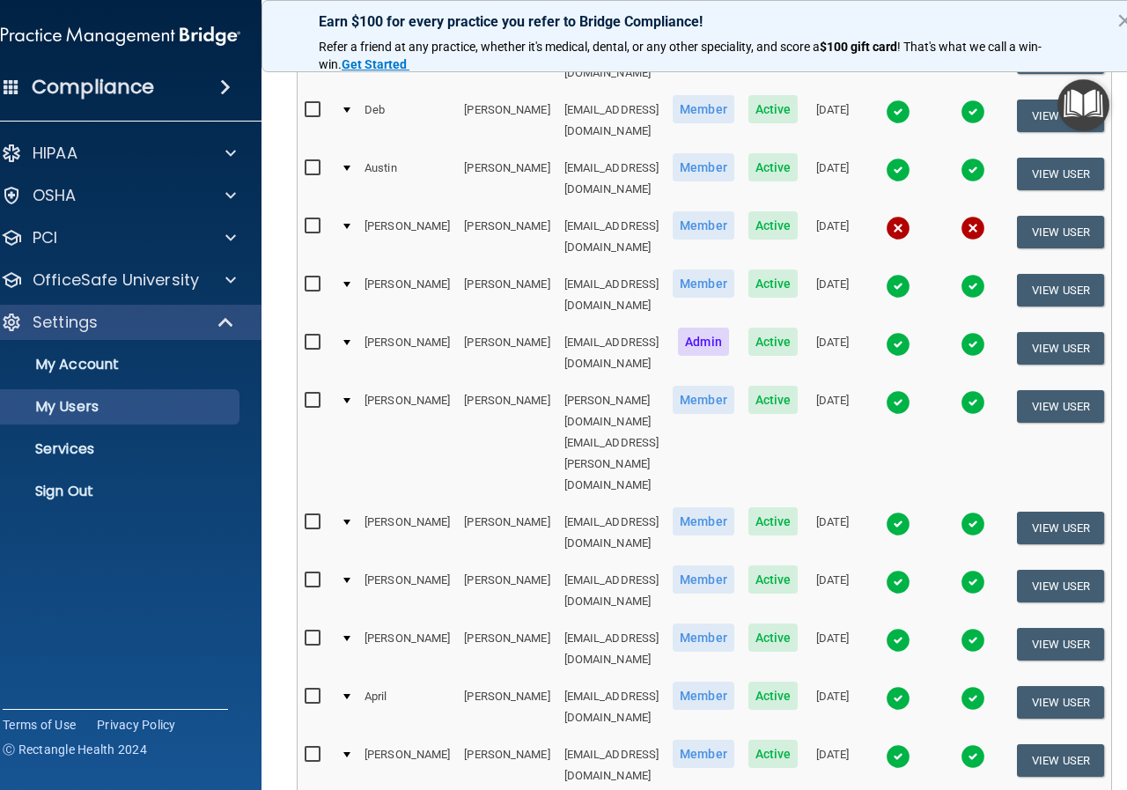
click at [895, 332] on img at bounding box center [898, 344] width 25 height 25
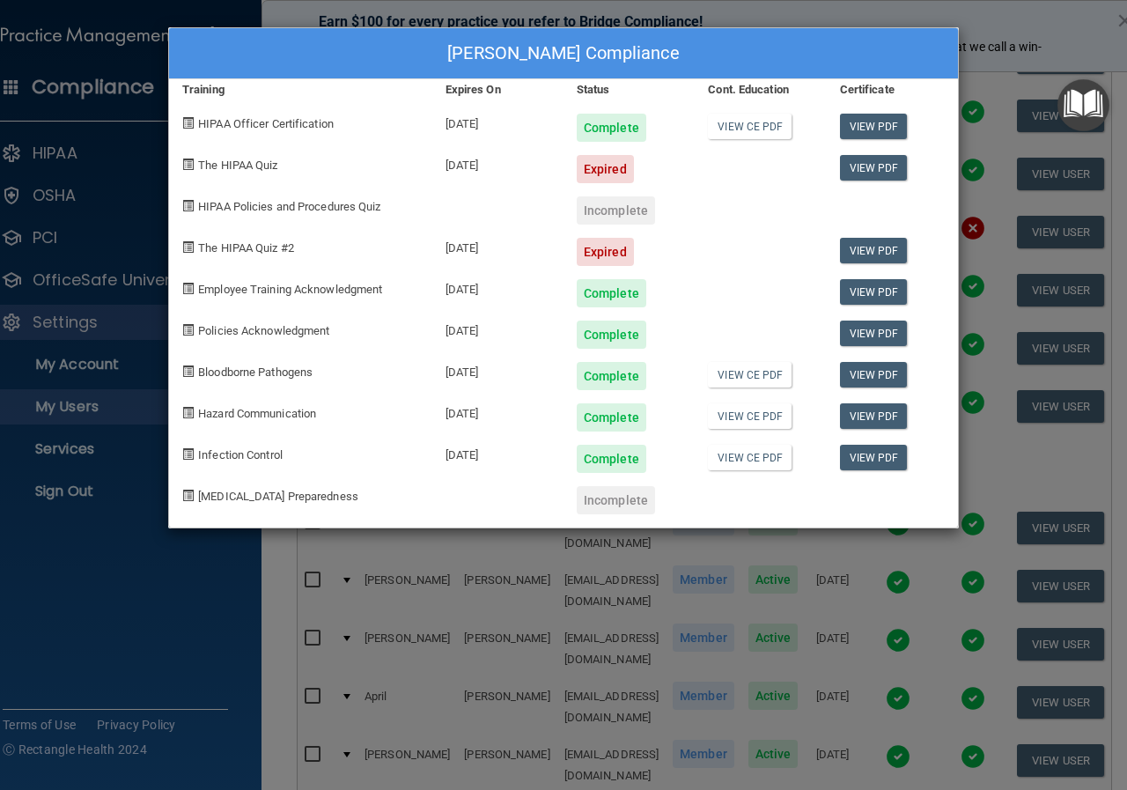
click at [1053, 28] on div "[PERSON_NAME] Compliance Training Expires On Status Cont. Education Certificate…" at bounding box center [563, 395] width 1127 height 790
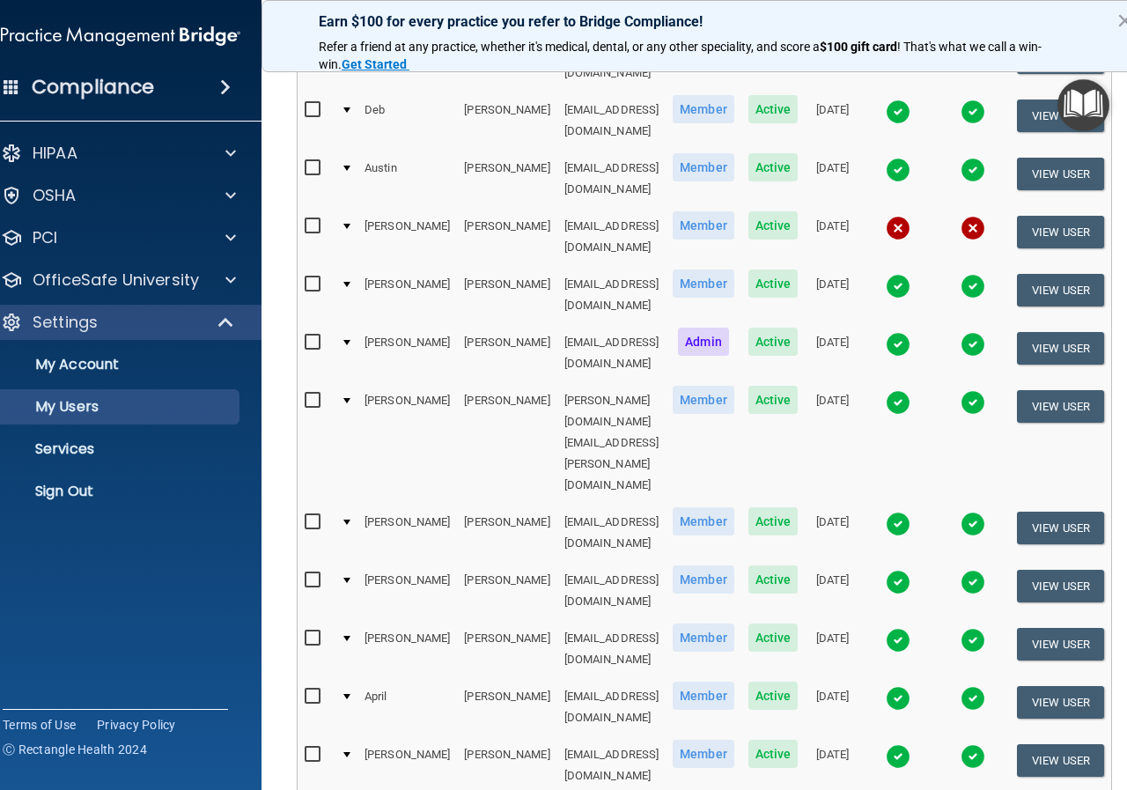
click at [894, 274] on img at bounding box center [898, 286] width 25 height 25
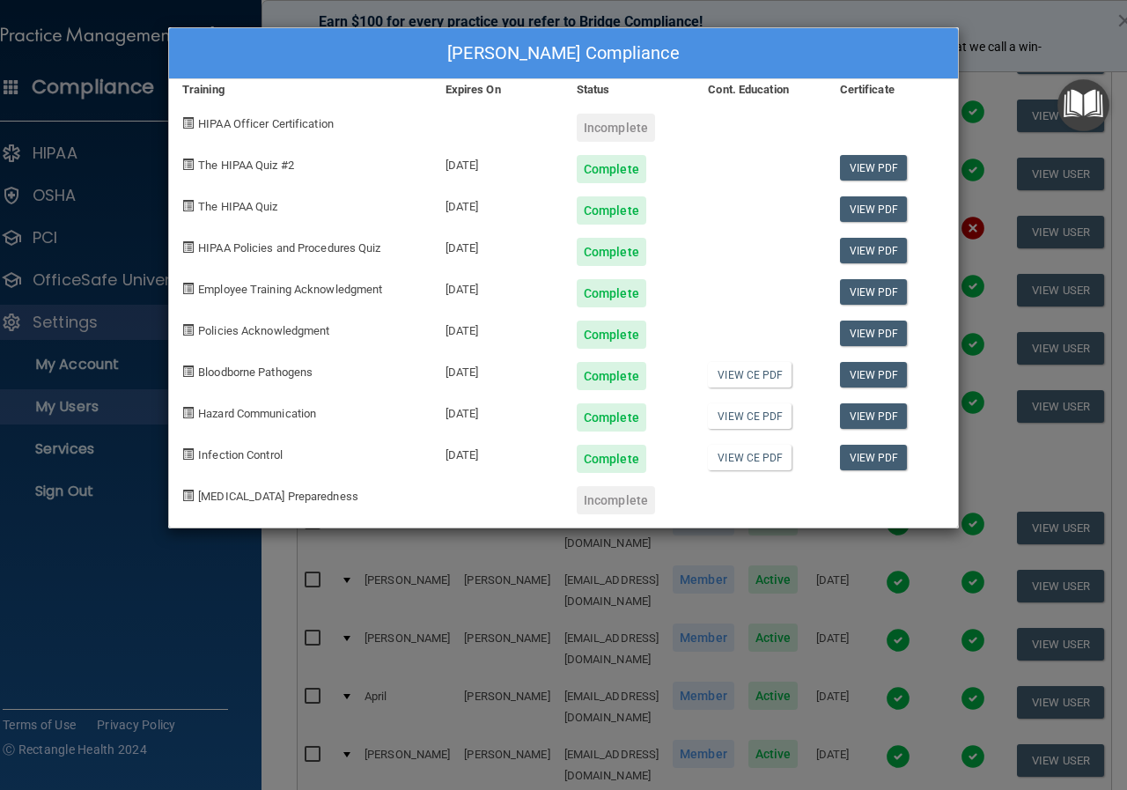
click at [1047, 24] on div "[PERSON_NAME] Compliance Training Expires On Status Cont. Education Certificate…" at bounding box center [563, 395] width 1127 height 790
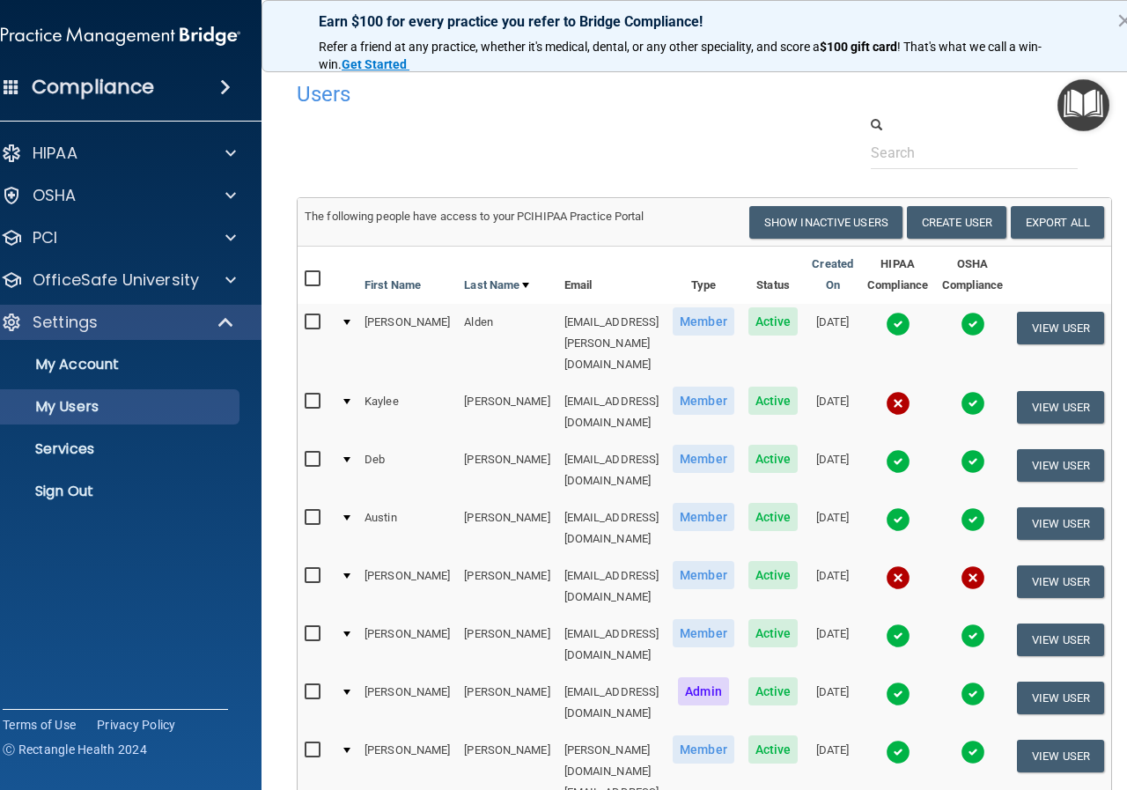
scroll to position [0, 0]
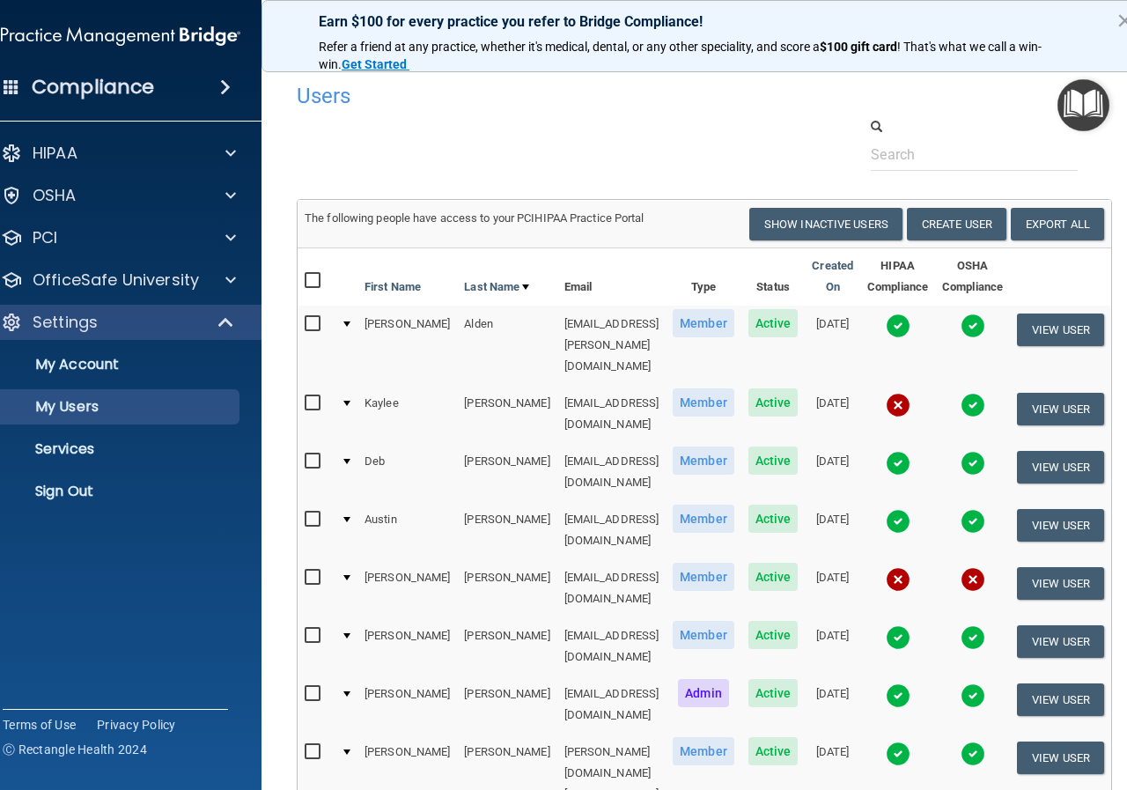
click at [893, 509] on img at bounding box center [898, 521] width 25 height 25
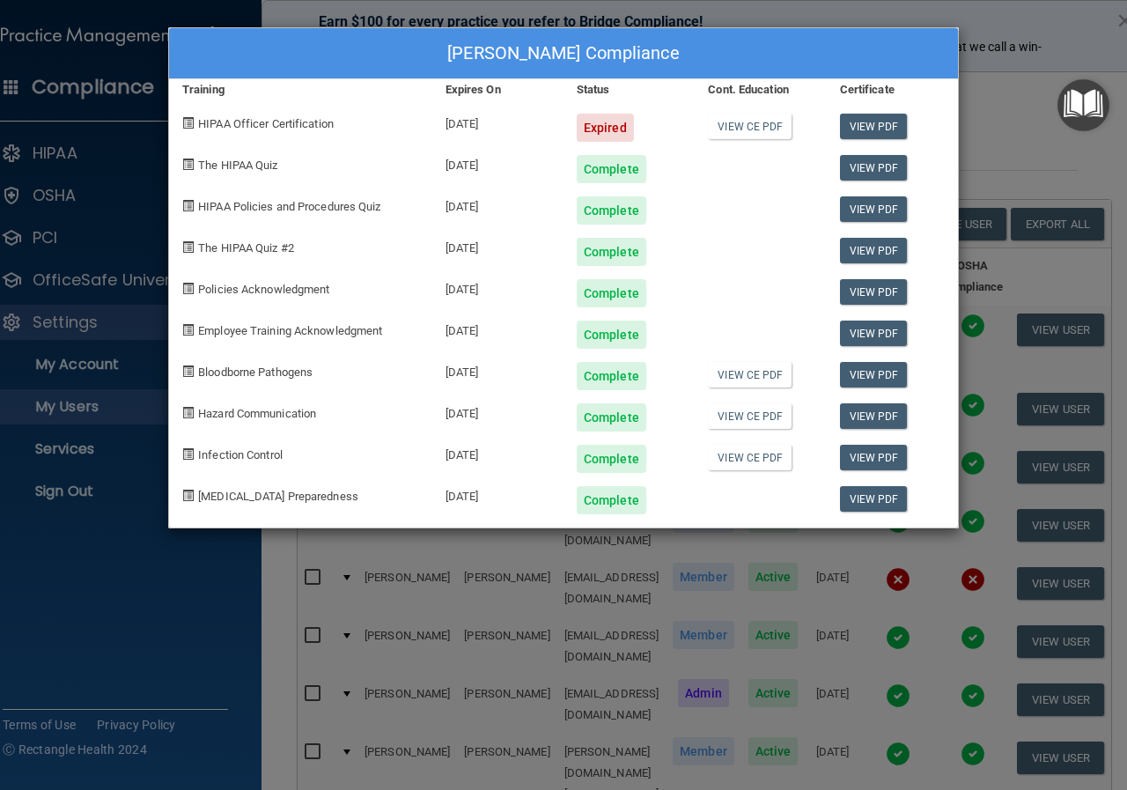
click at [1063, 38] on div "[PERSON_NAME] Compliance Training Expires On Status Cont. Education Certificate…" at bounding box center [563, 395] width 1127 height 790
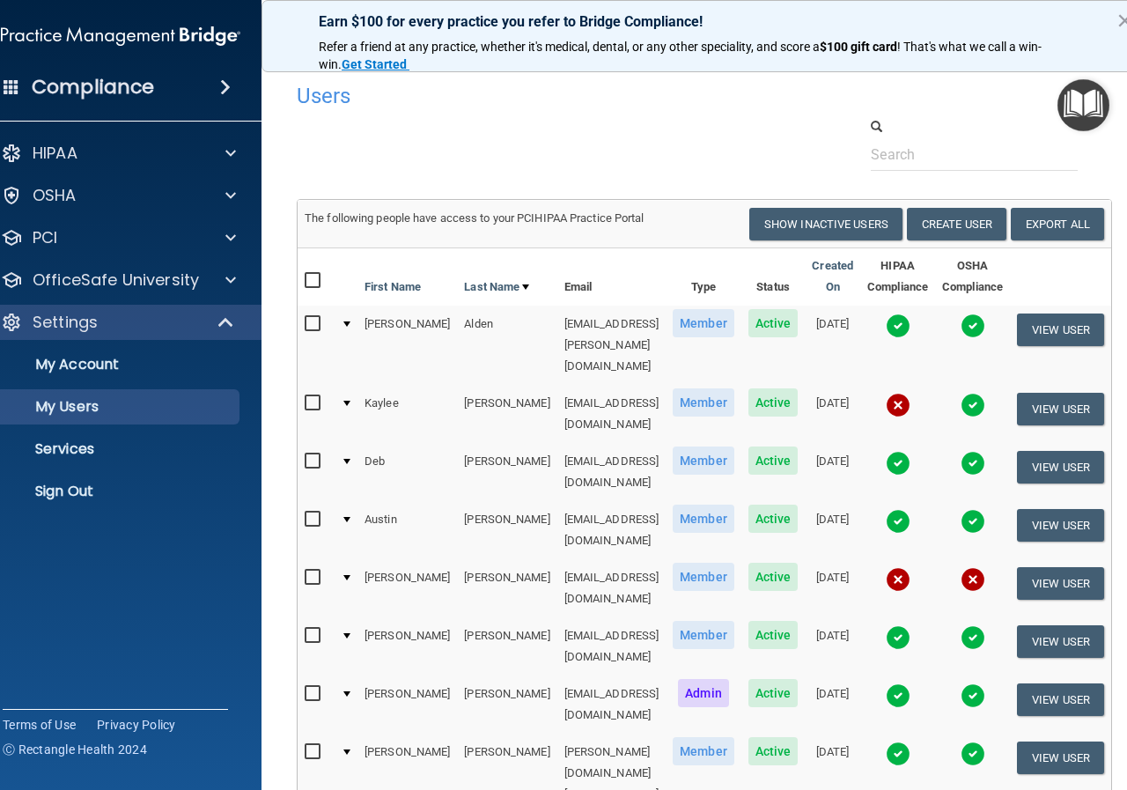
click at [894, 451] on img at bounding box center [898, 463] width 25 height 25
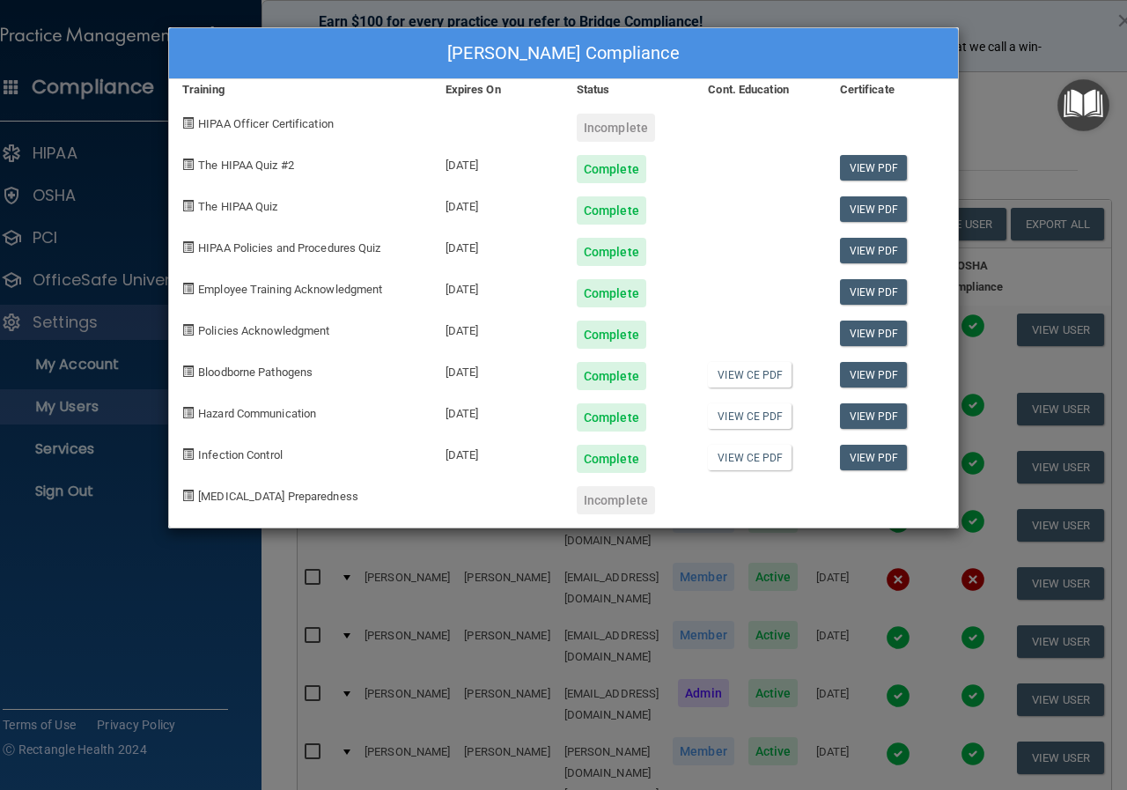
click at [1055, 33] on div "[PERSON_NAME] Compliance Training Expires On Status Cont. Education Certificate…" at bounding box center [563, 395] width 1127 height 790
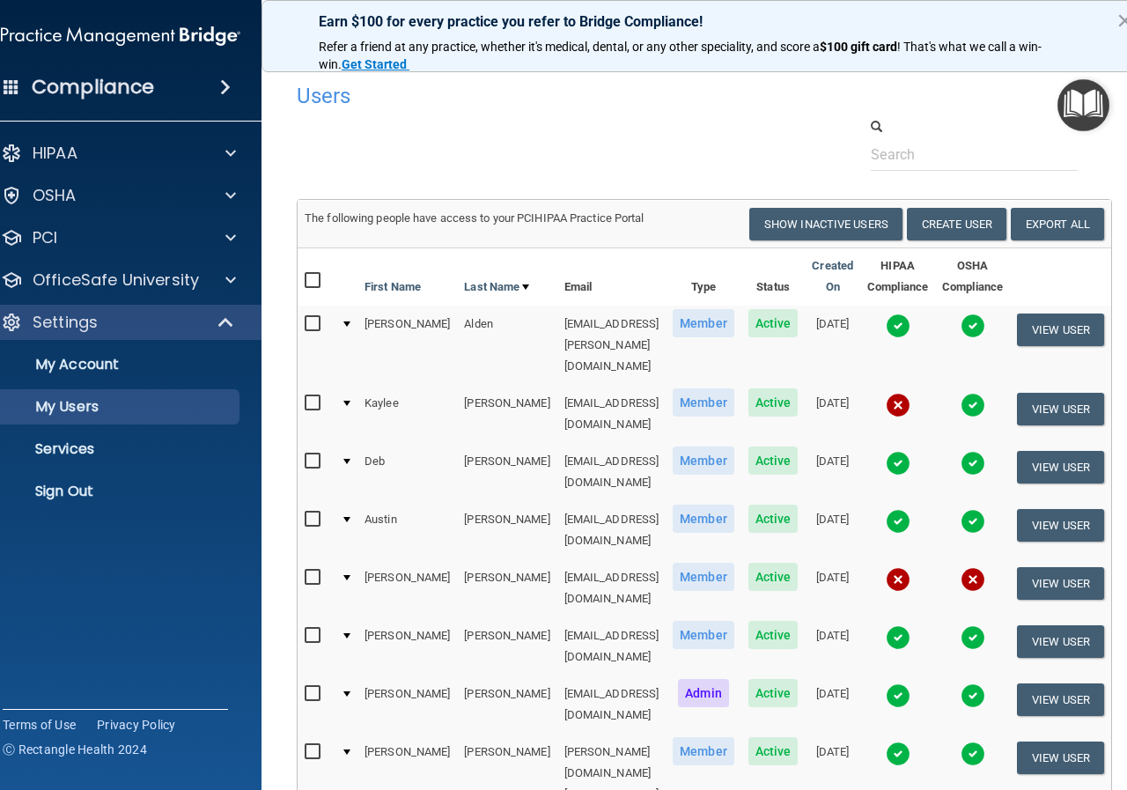
click at [900, 393] on img at bounding box center [898, 405] width 25 height 25
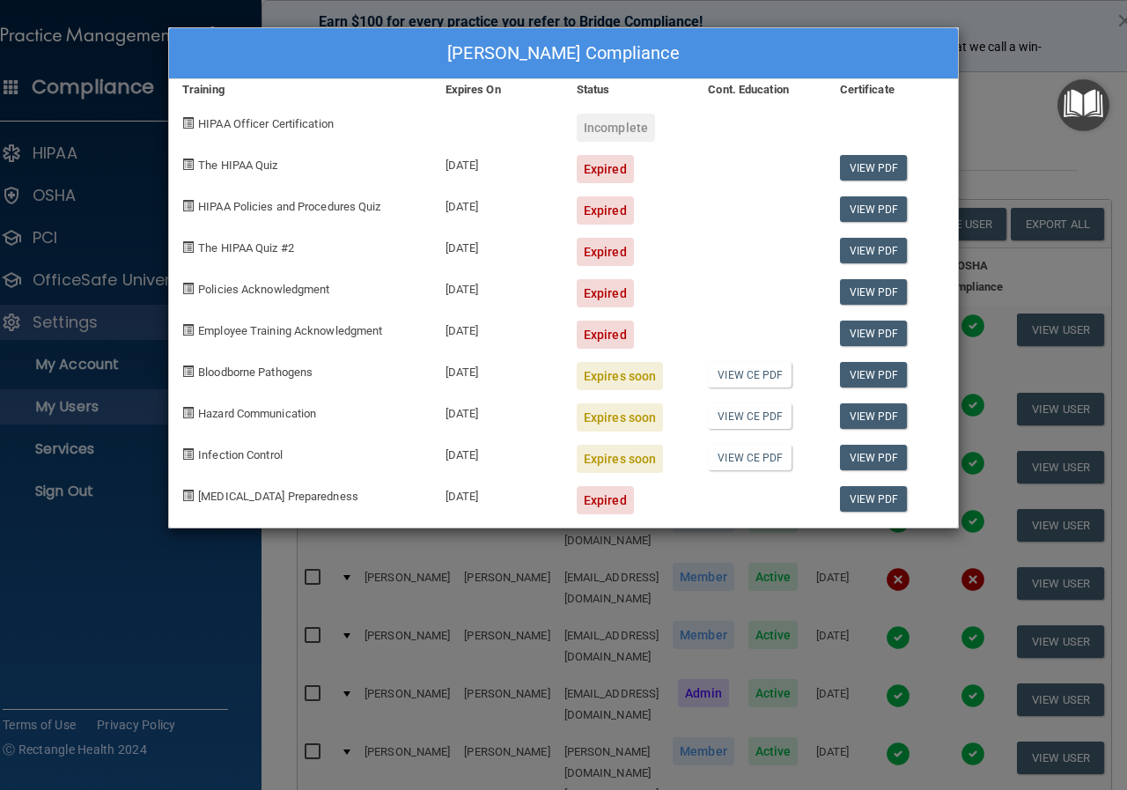
click at [1029, 15] on div "[PERSON_NAME] Compliance Training Expires On Status Cont. Education Certificate…" at bounding box center [563, 395] width 1127 height 790
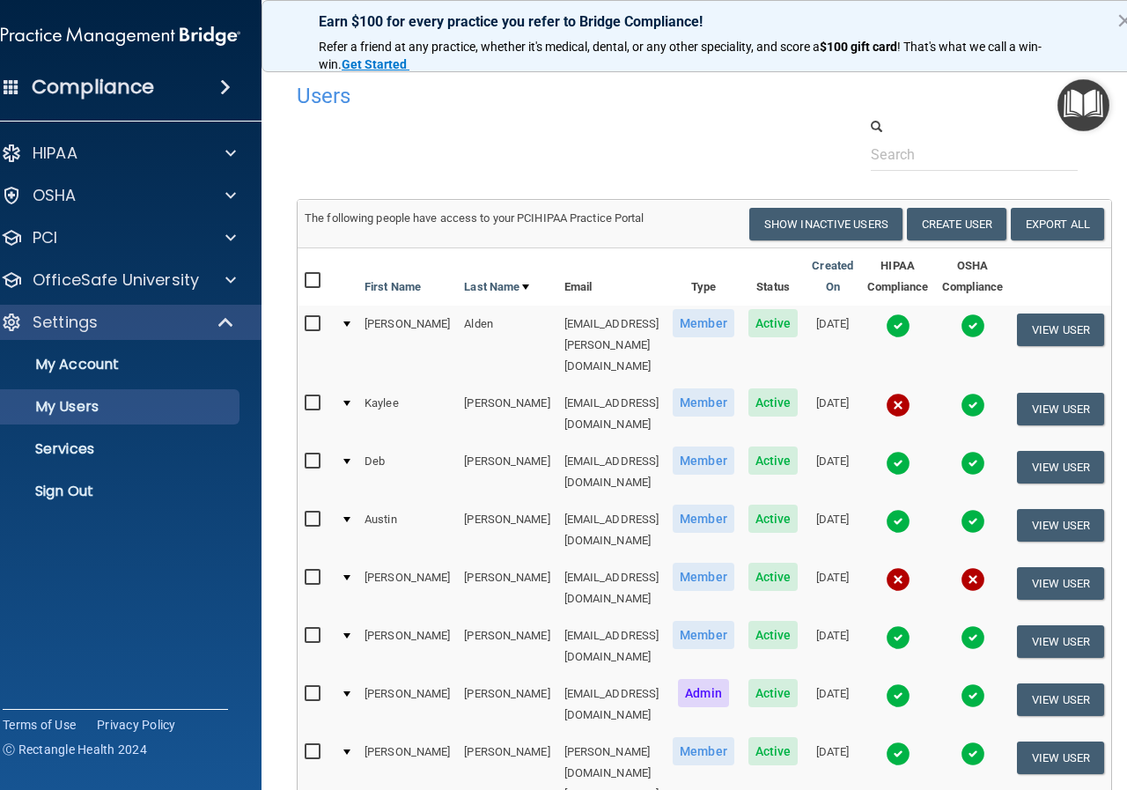
click at [891, 323] on img at bounding box center [898, 325] width 25 height 25
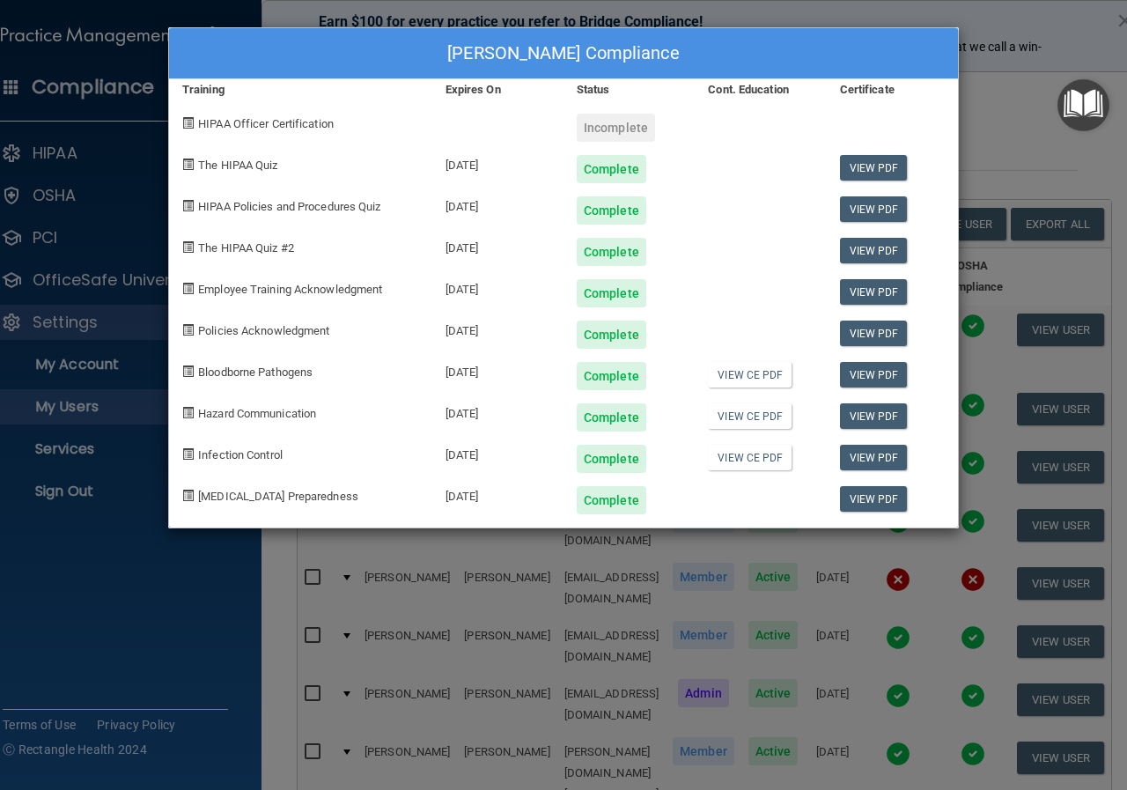
click at [1052, 32] on div "[PERSON_NAME] Compliance Training Expires On Status Cont. Education Certificate…" at bounding box center [563, 395] width 1127 height 790
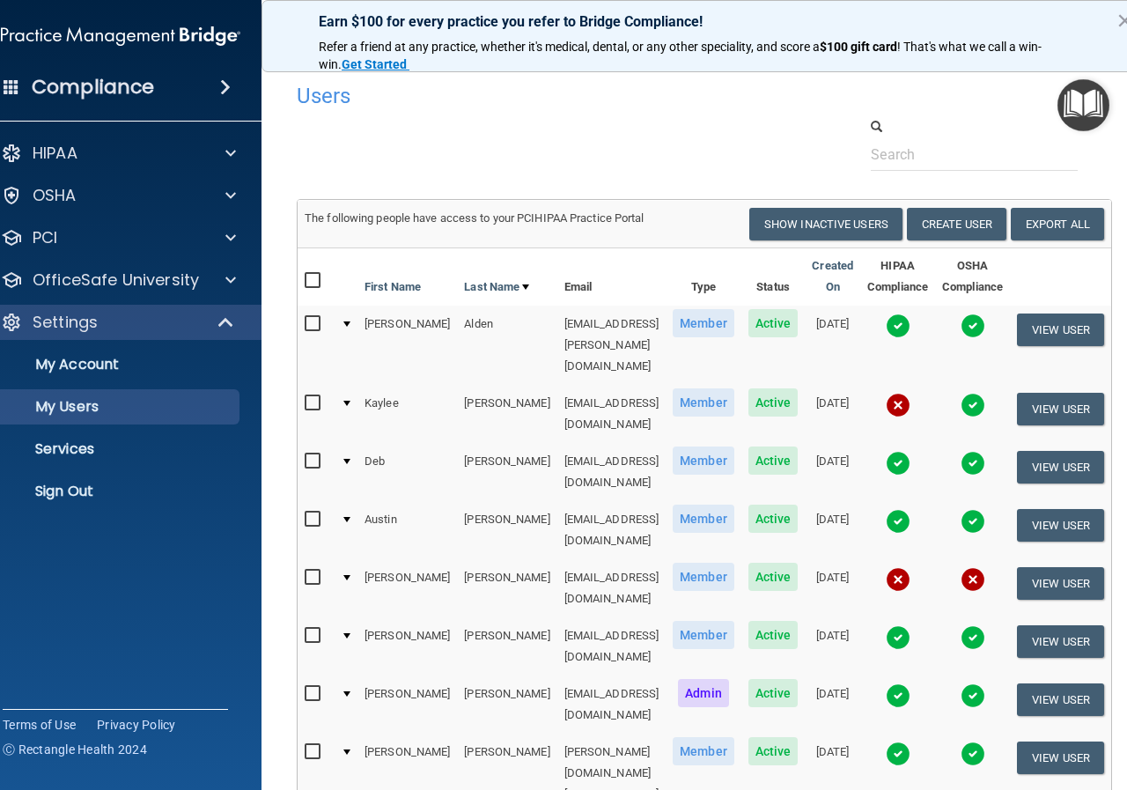
click at [305, 396] on input "checkbox" at bounding box center [315, 403] width 20 height 14
checkbox input "true"
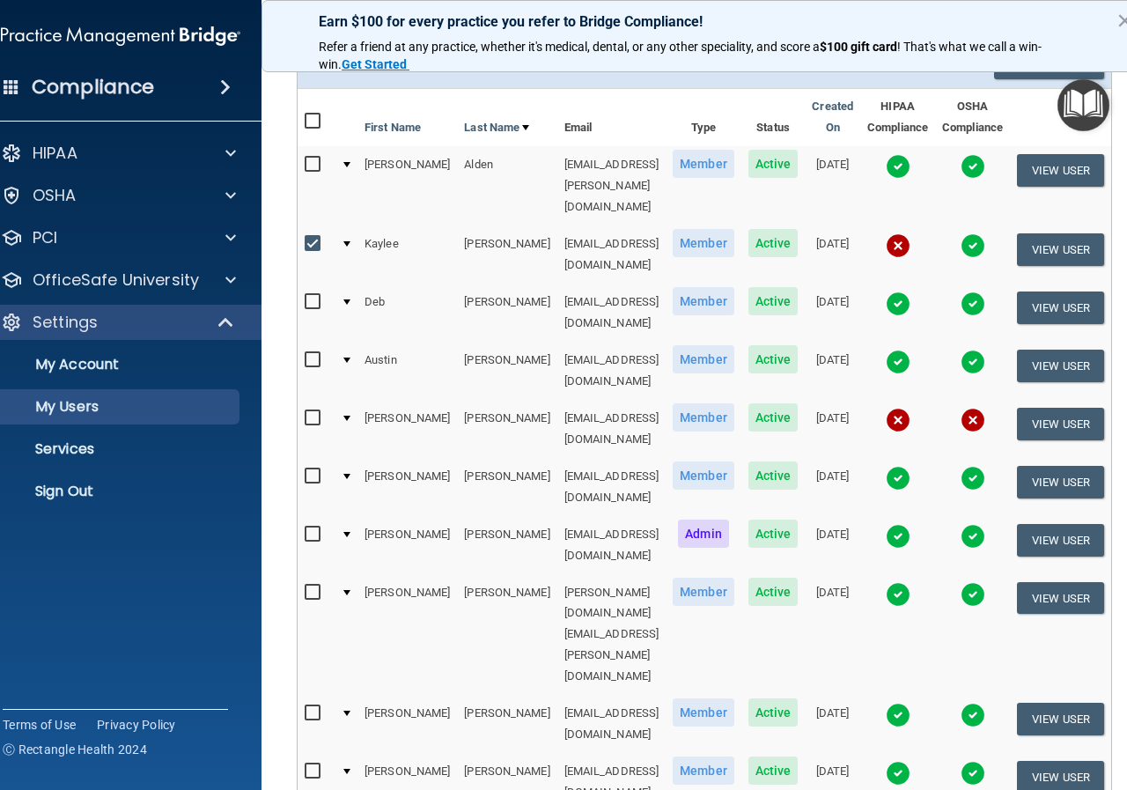
scroll to position [176, 0]
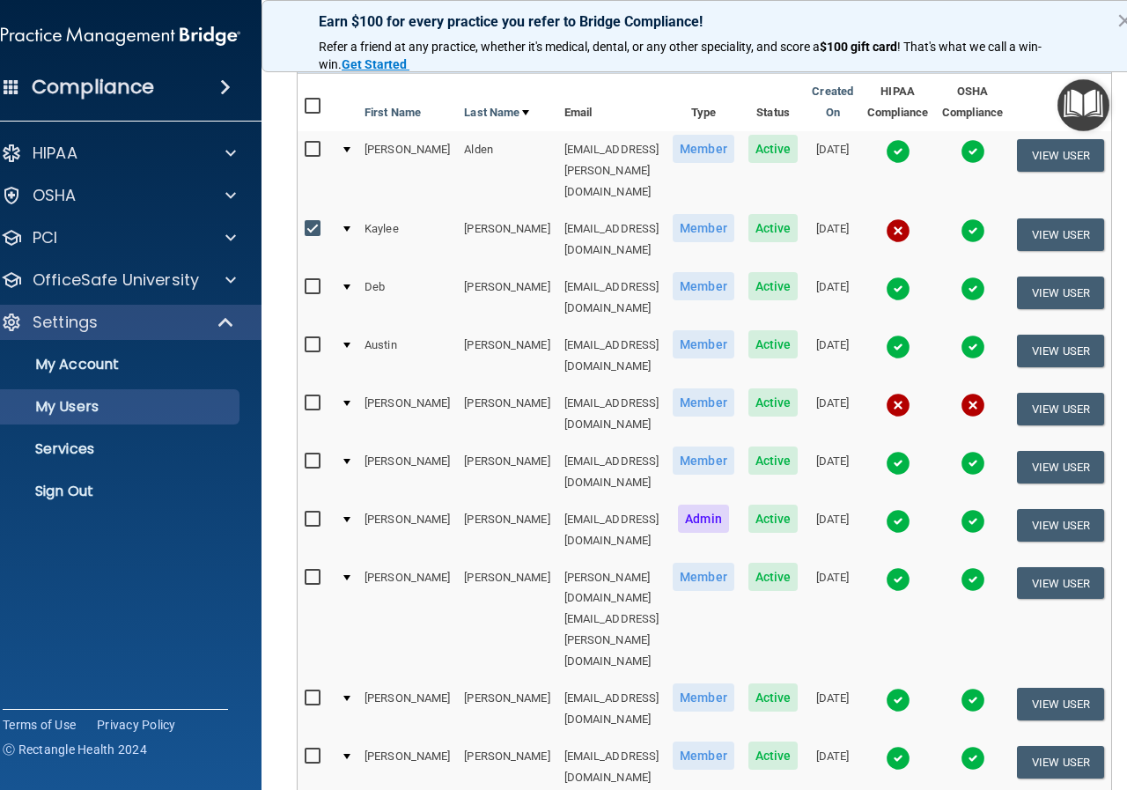
click at [305, 571] on input "checkbox" at bounding box center [315, 578] width 20 height 14
checkbox input "true"
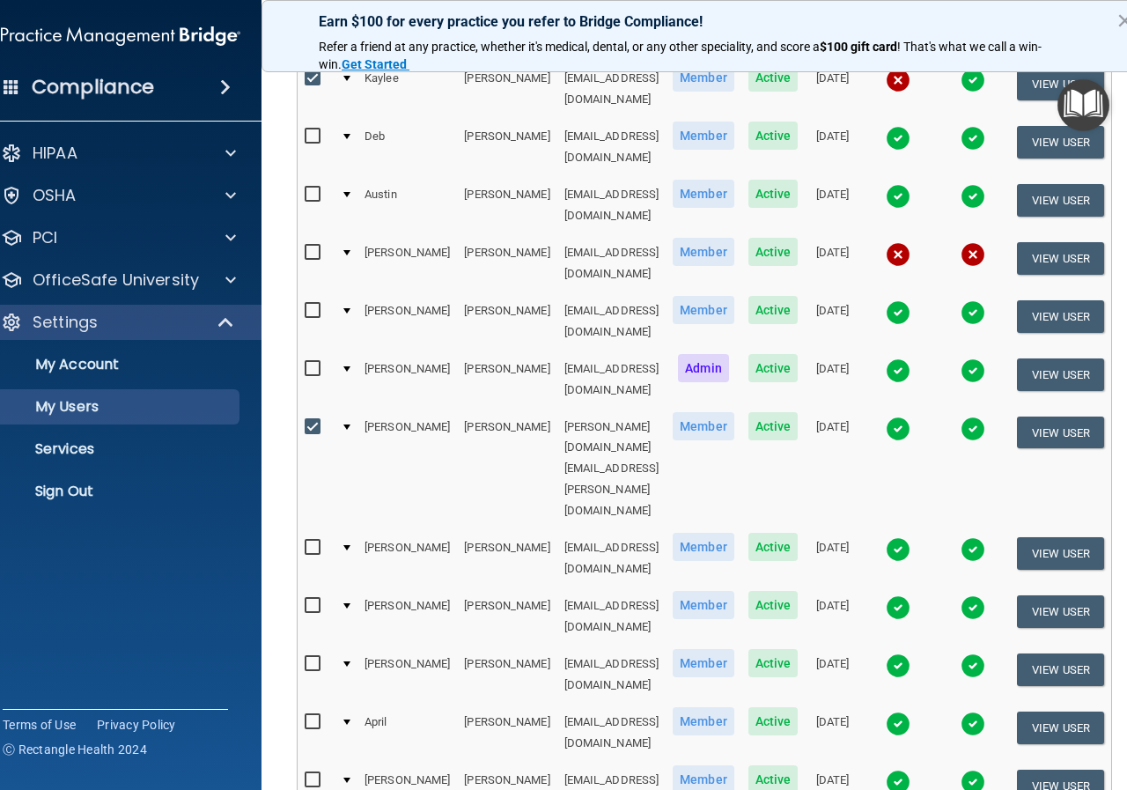
scroll to position [352, 0]
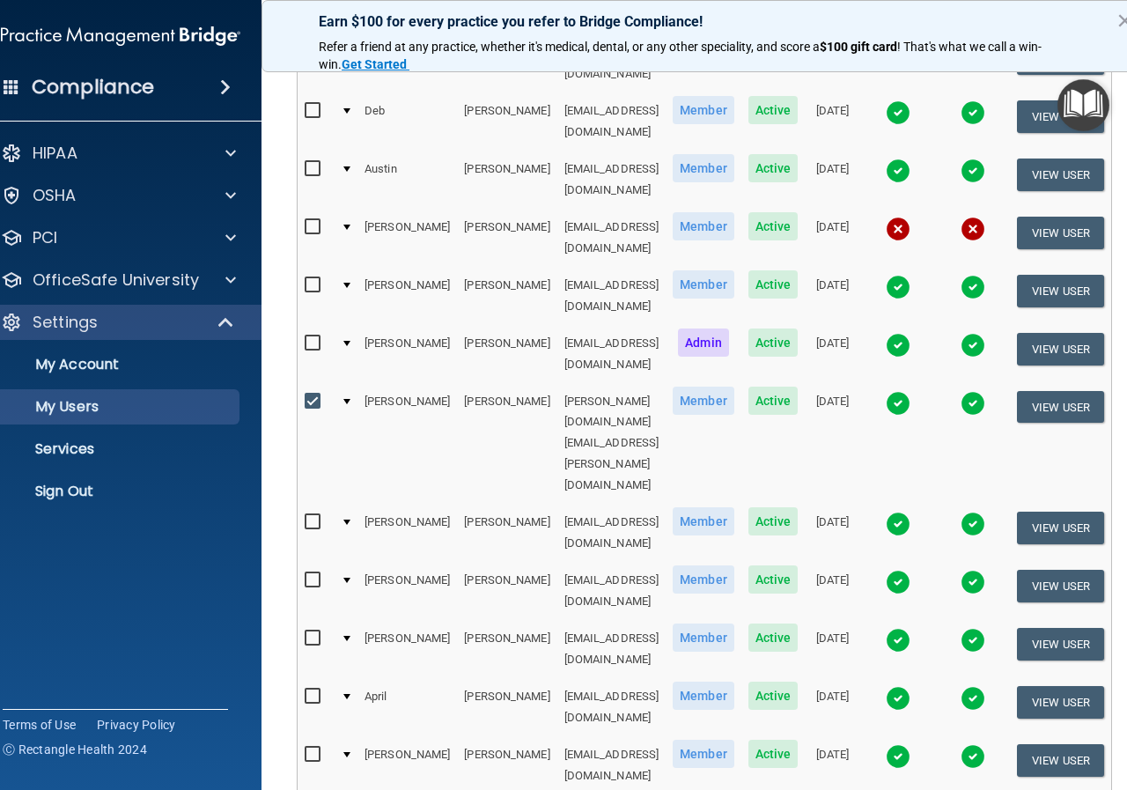
drag, startPoint x: 302, startPoint y: 649, endPoint x: 328, endPoint y: 647, distance: 25.6
checkbox input "false"
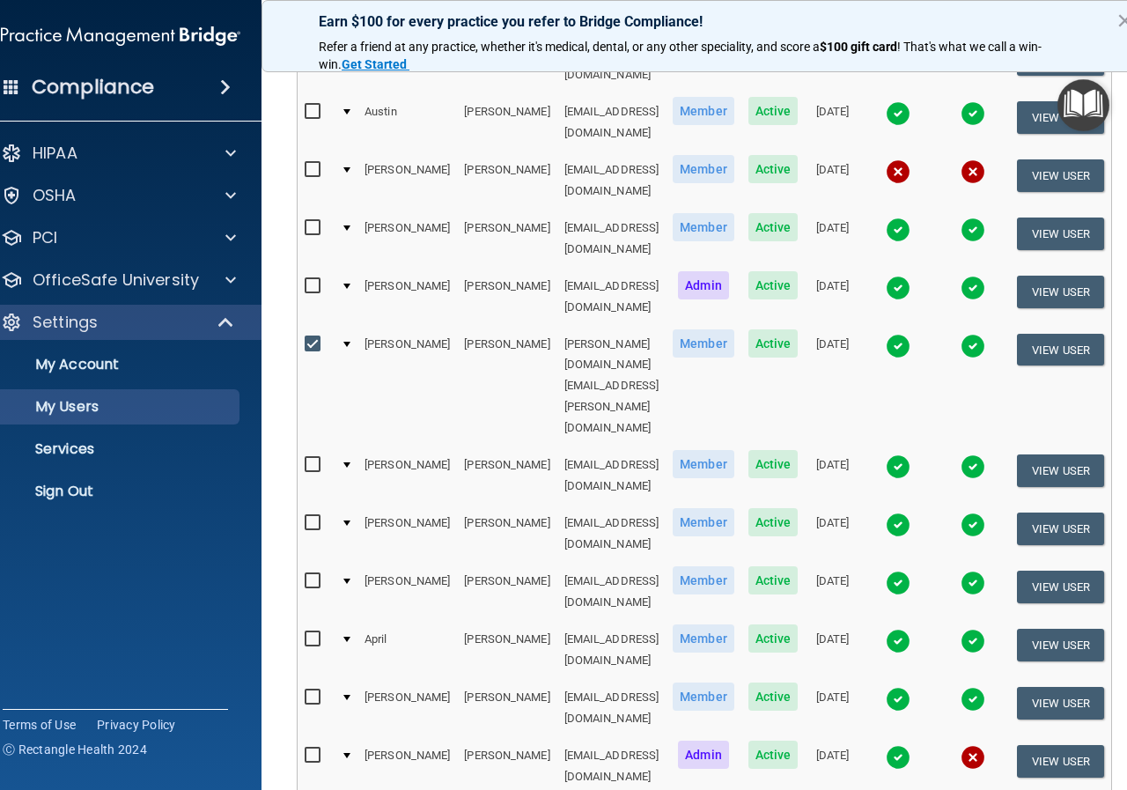
scroll to position [440, 0]
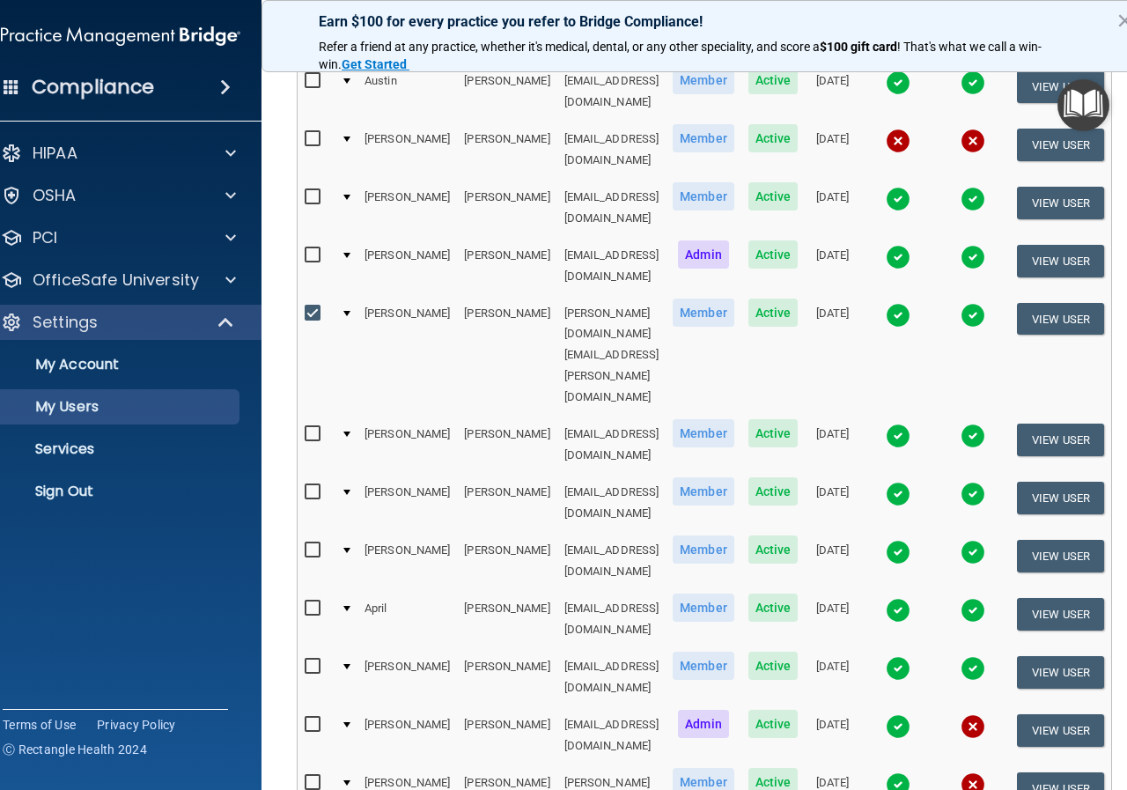
checkbox input "true"
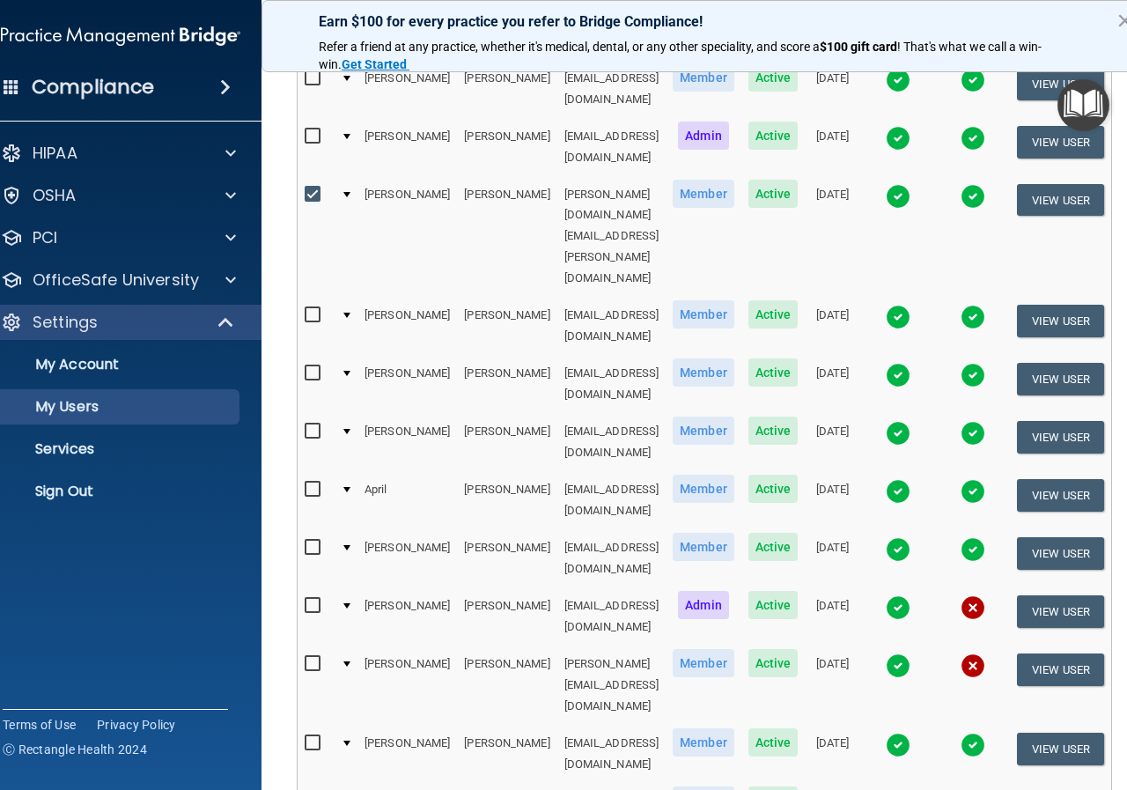
scroll to position [704, 0]
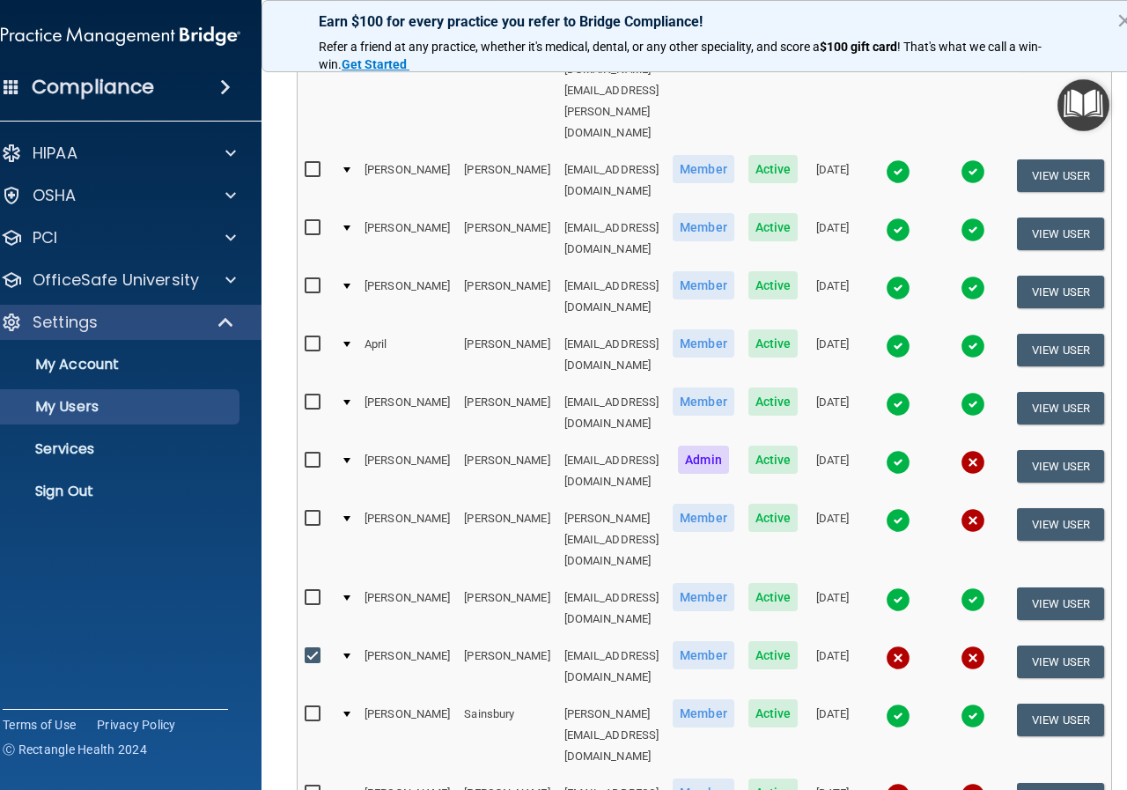
drag, startPoint x: 295, startPoint y: 488, endPoint x: 431, endPoint y: 547, distance: 147.9
click at [305, 786] on input "checkbox" at bounding box center [315, 793] width 20 height 14
checkbox input "true"
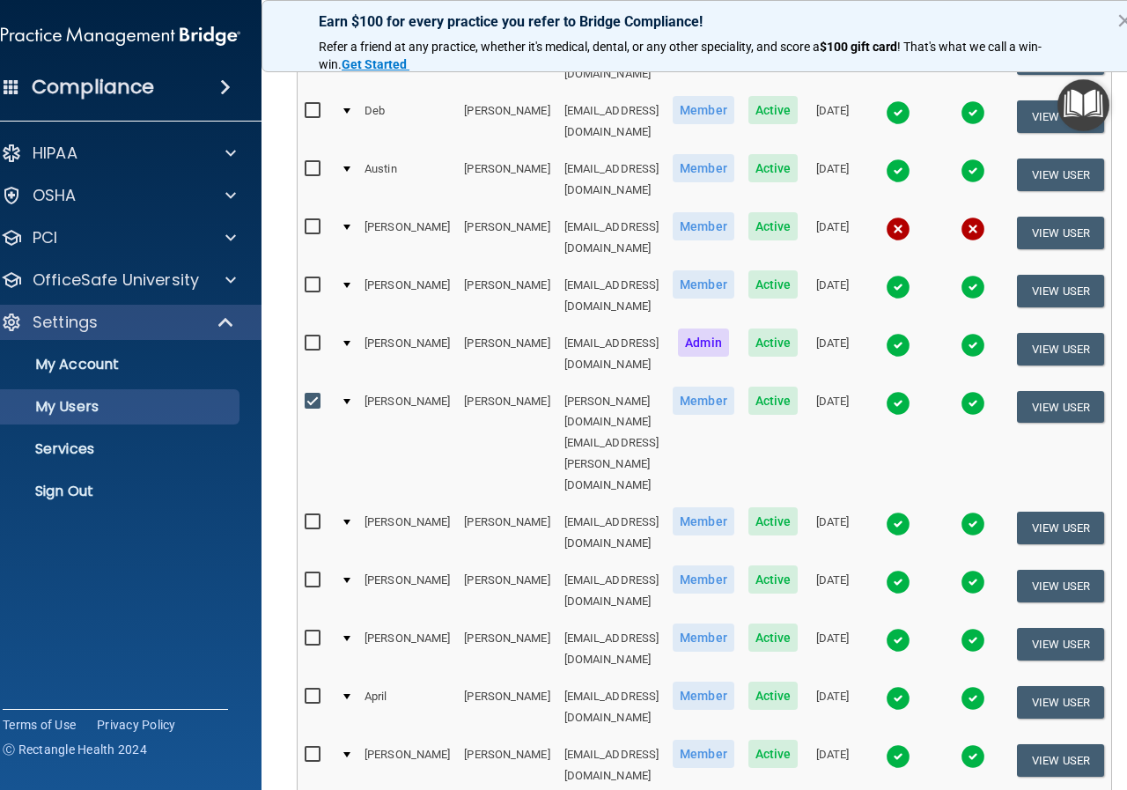
scroll to position [0, 0]
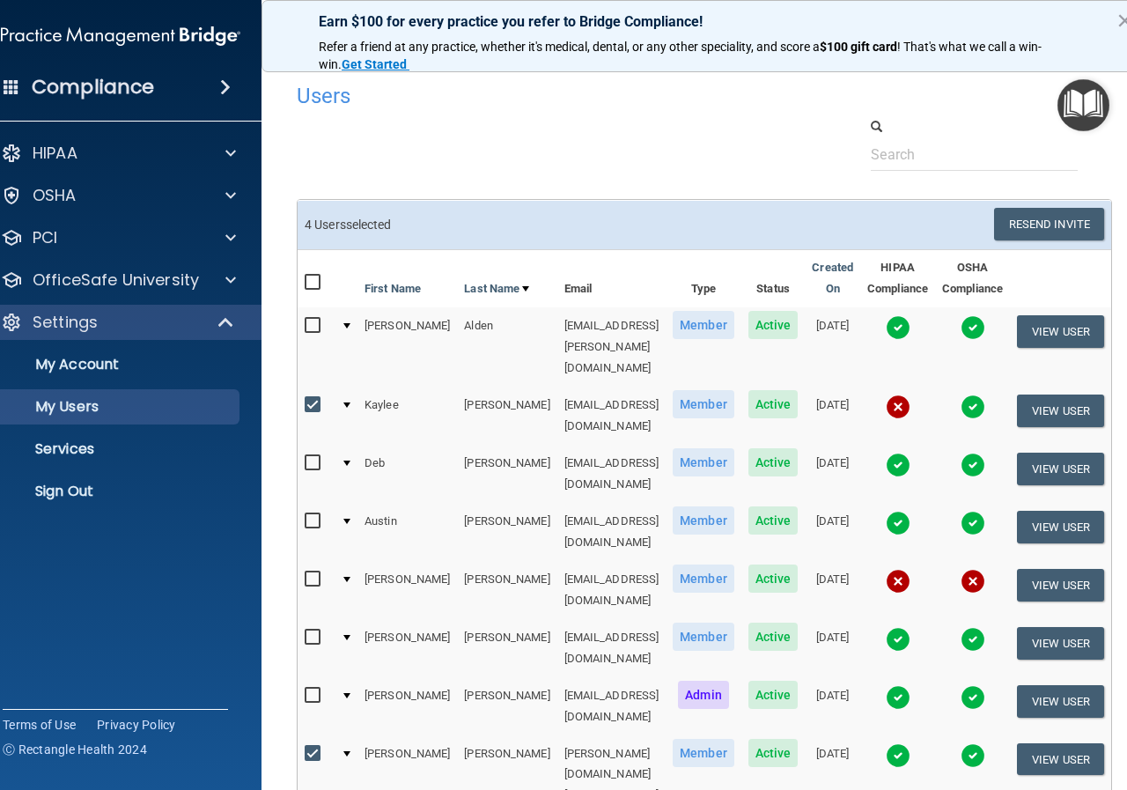
click at [305, 747] on input "checkbox" at bounding box center [315, 754] width 20 height 14
checkbox input "false"
click at [1056, 225] on button "Resend Invite" at bounding box center [1049, 224] width 110 height 33
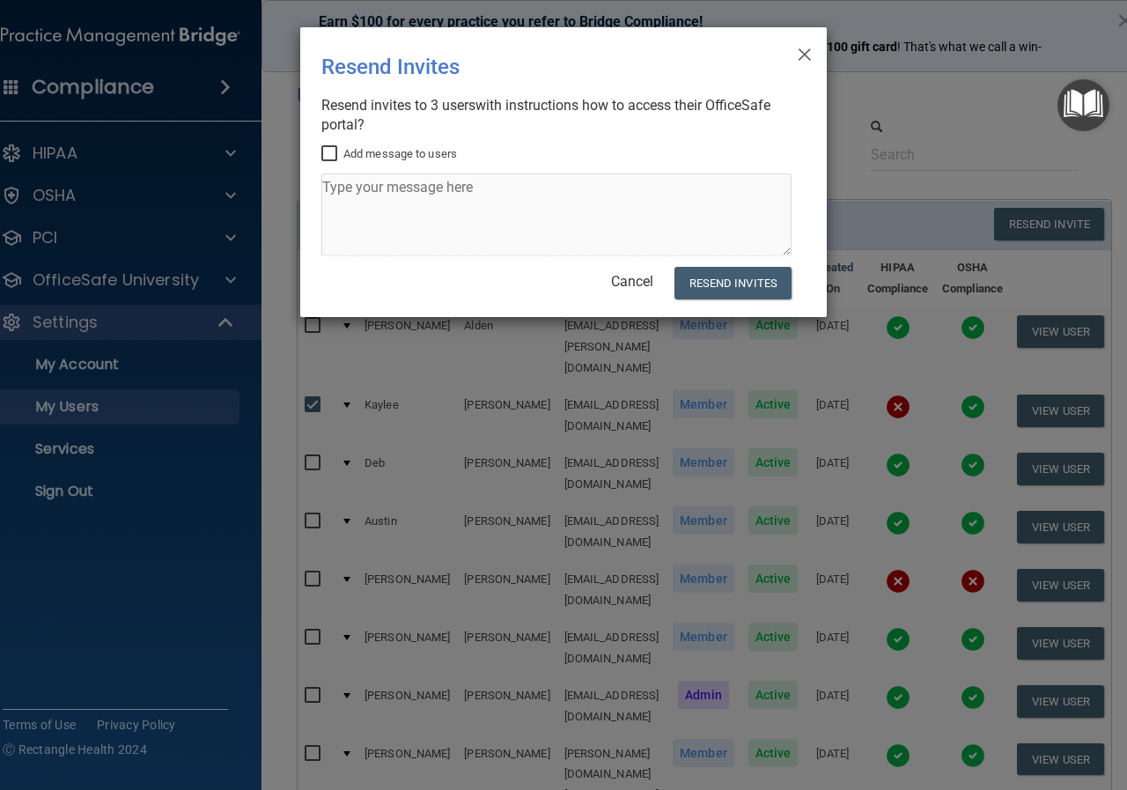
click at [335, 151] on input "Add message to users" at bounding box center [331, 154] width 20 height 14
checkbox input "true"
click at [350, 190] on textarea at bounding box center [556, 214] width 470 height 83
type textarea "Friendly reminder that your HIPAA/OSHA training is due. Thanks!"
click at [736, 279] on button "Resend Invites" at bounding box center [732, 283] width 117 height 33
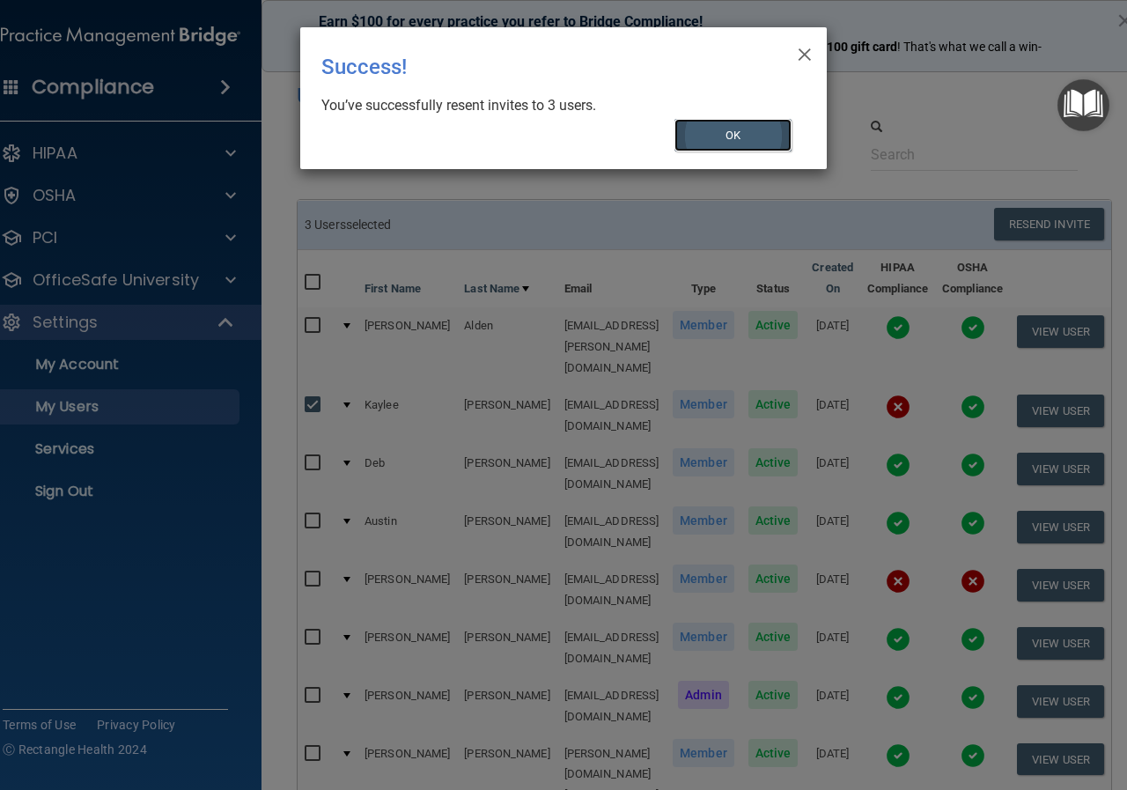
click at [725, 135] on button "OK" at bounding box center [733, 135] width 118 height 33
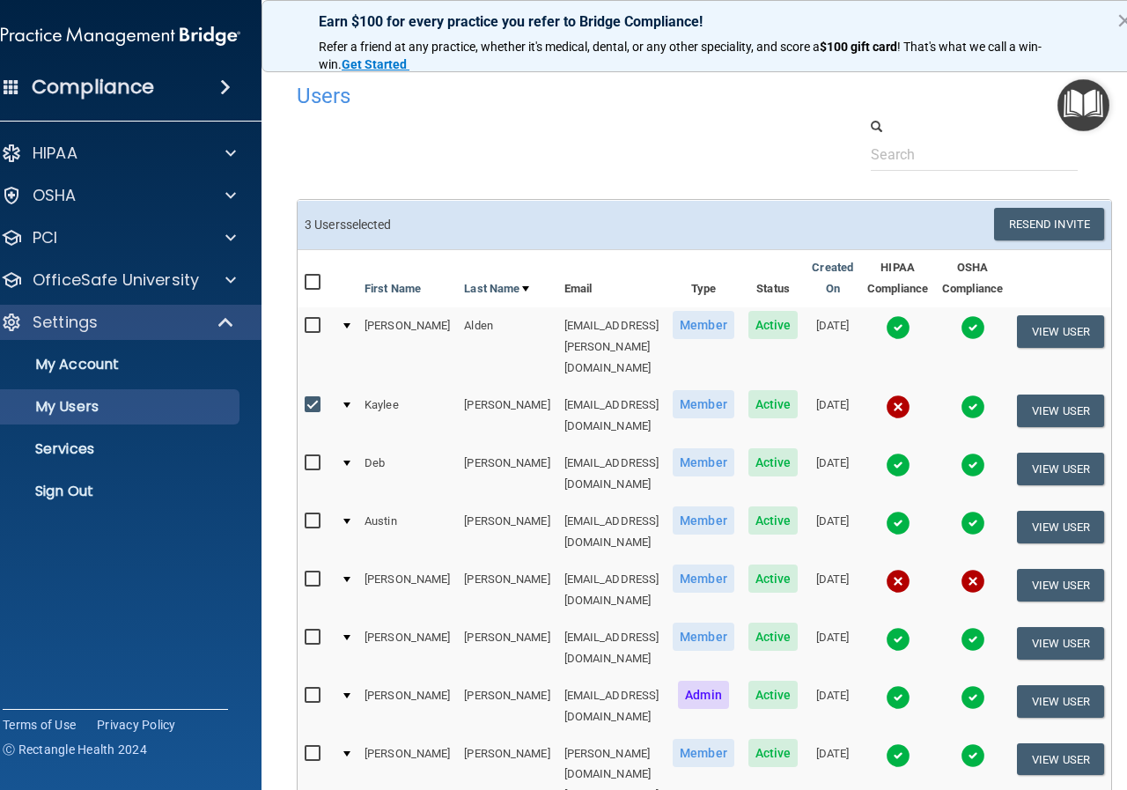
scroll to position [616, 0]
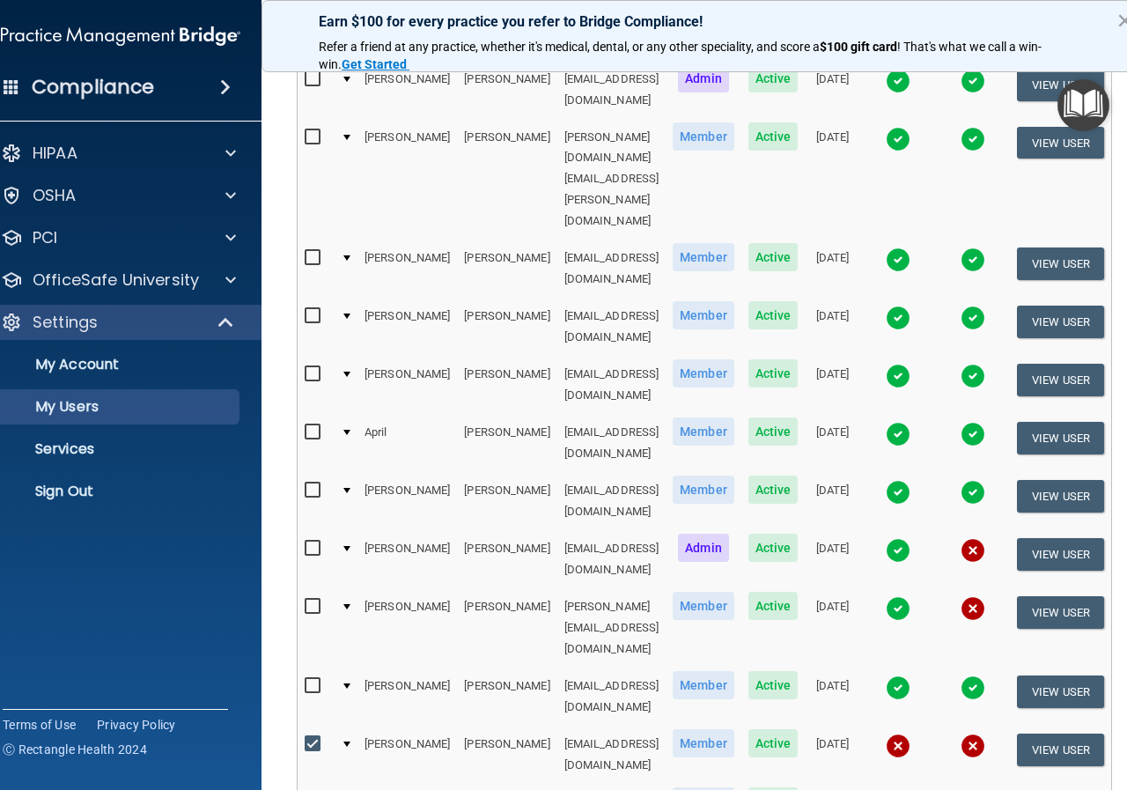
click at [895, 538] on img at bounding box center [898, 550] width 25 height 25
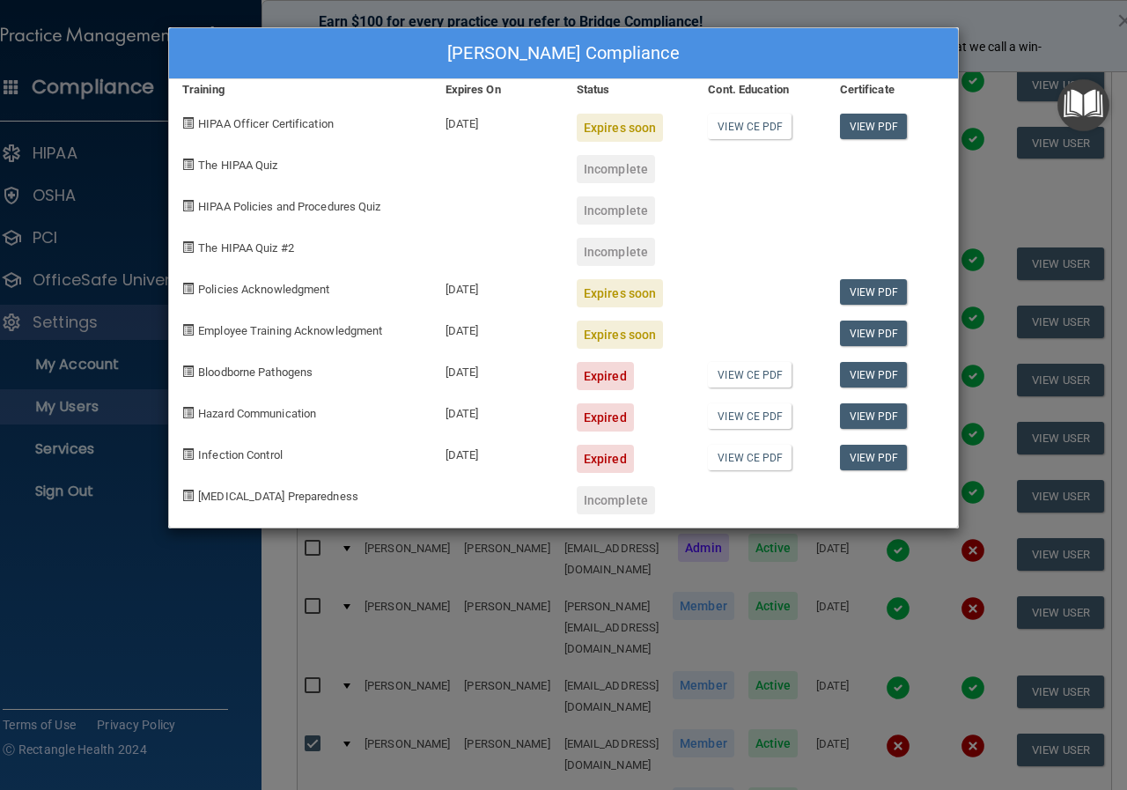
click at [1014, 12] on div "[PERSON_NAME] Compliance Training Expires On Status Cont. Education Certificate…" at bounding box center [563, 395] width 1127 height 790
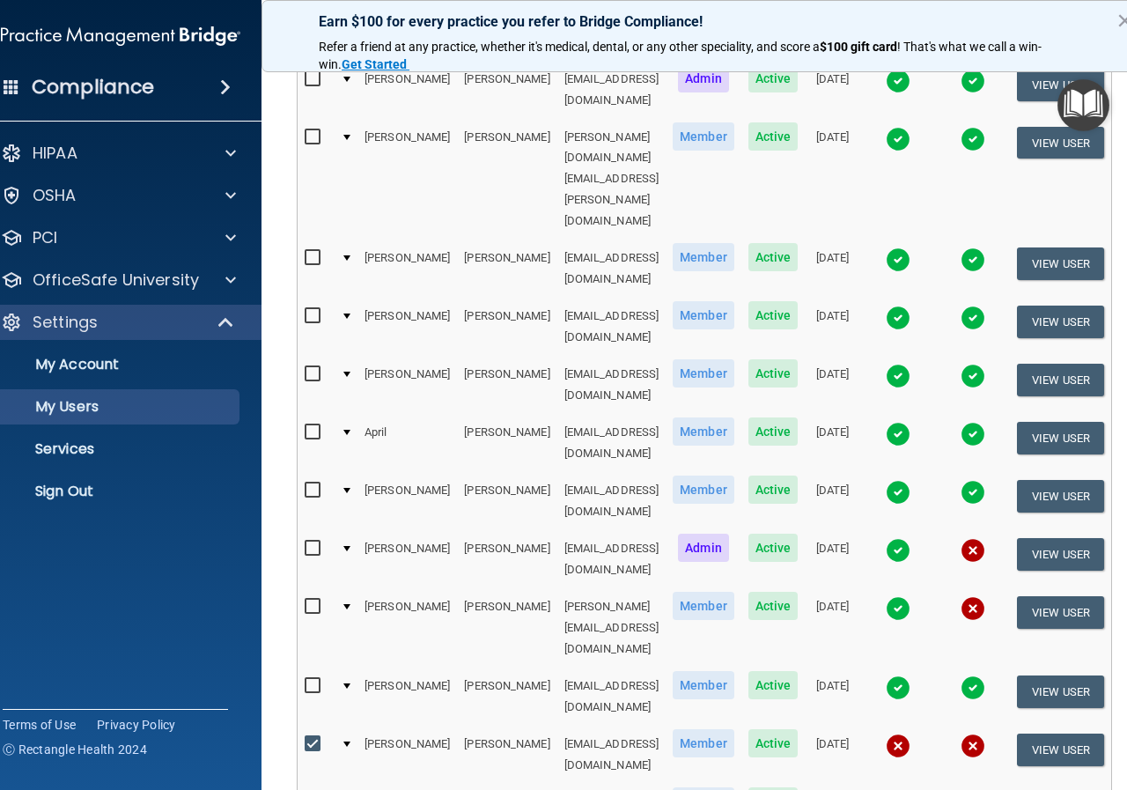
checkbox input "false"
click at [305, 737] on input "checkbox" at bounding box center [315, 744] width 20 height 14
checkbox input "false"
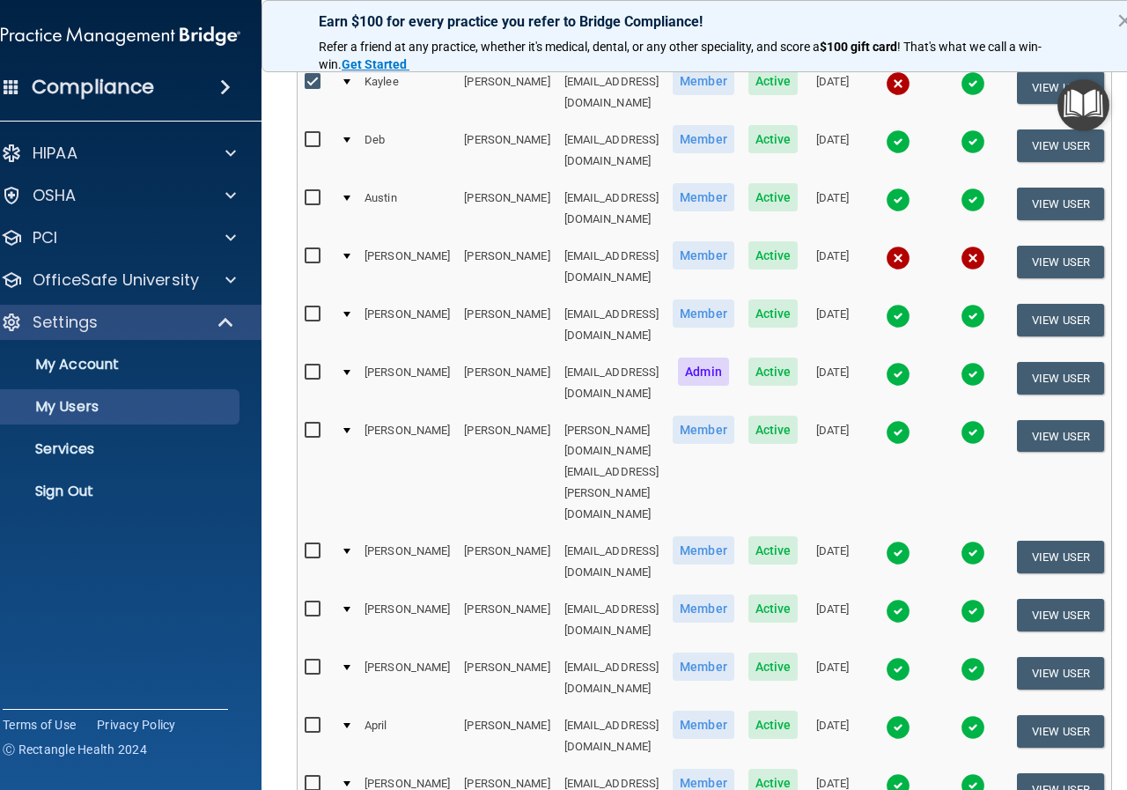
scroll to position [264, 0]
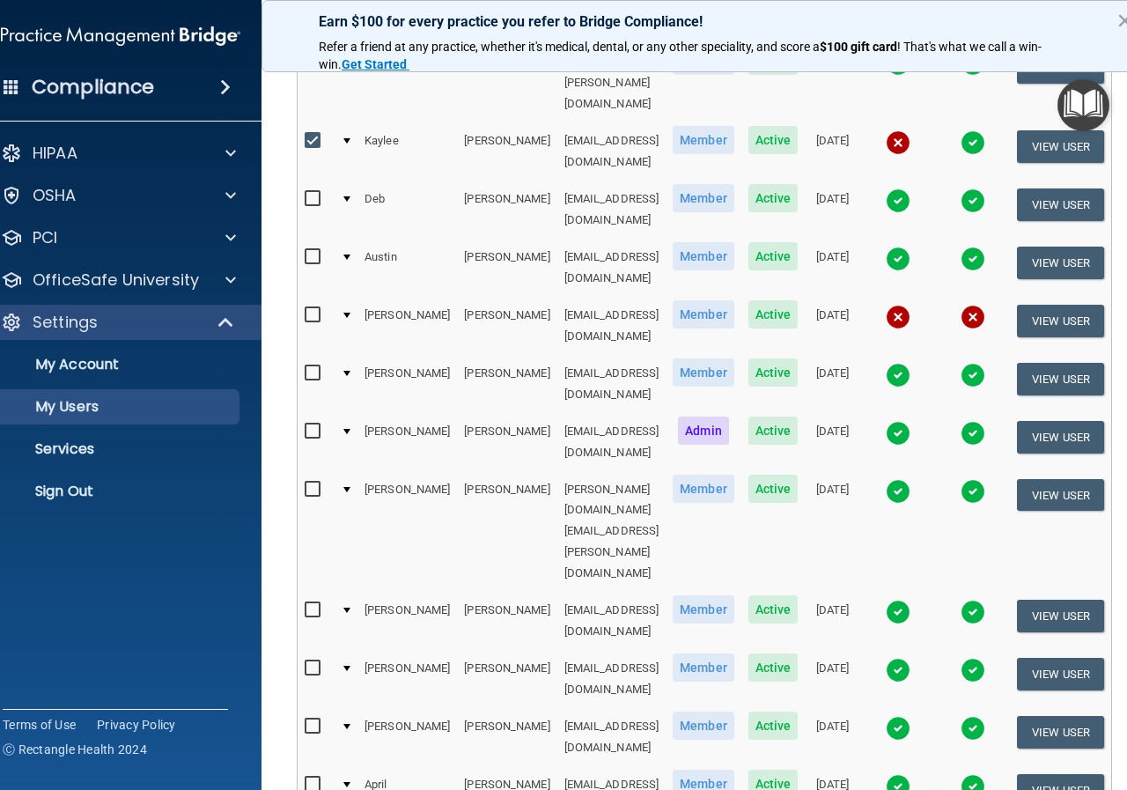
click at [305, 134] on input "checkbox" at bounding box center [315, 141] width 20 height 14
checkbox input "false"
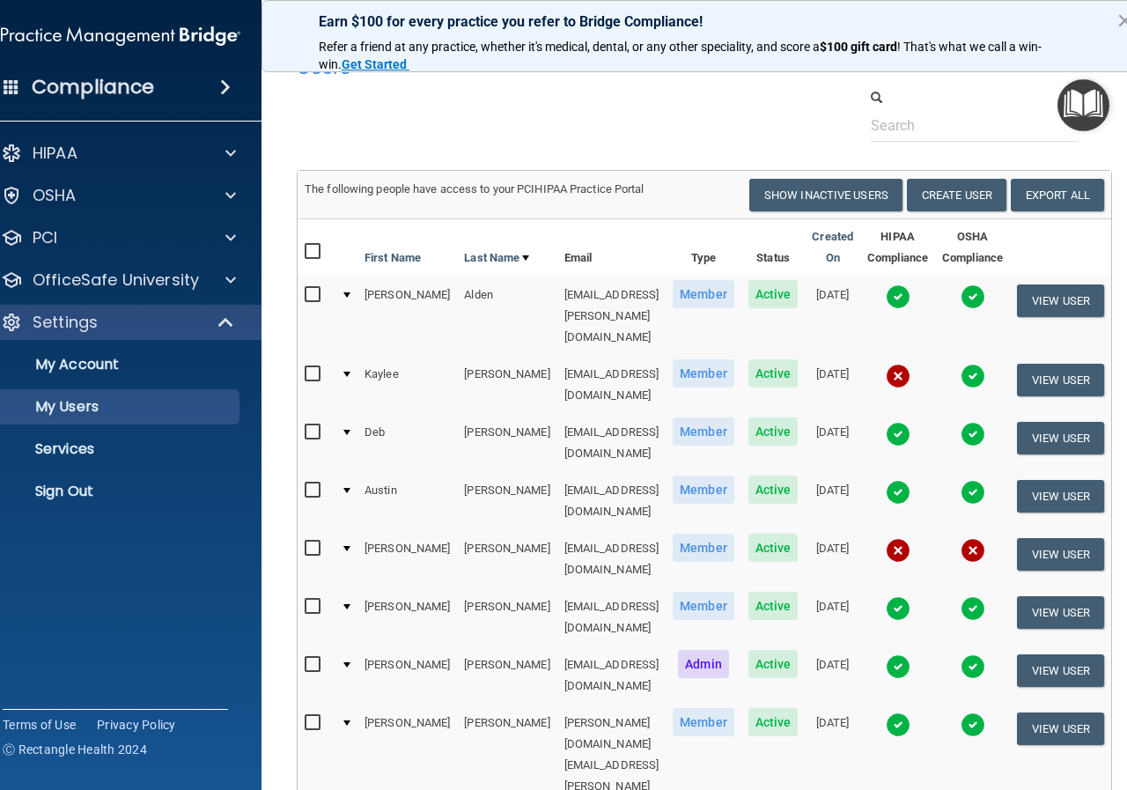
scroll to position [0, 0]
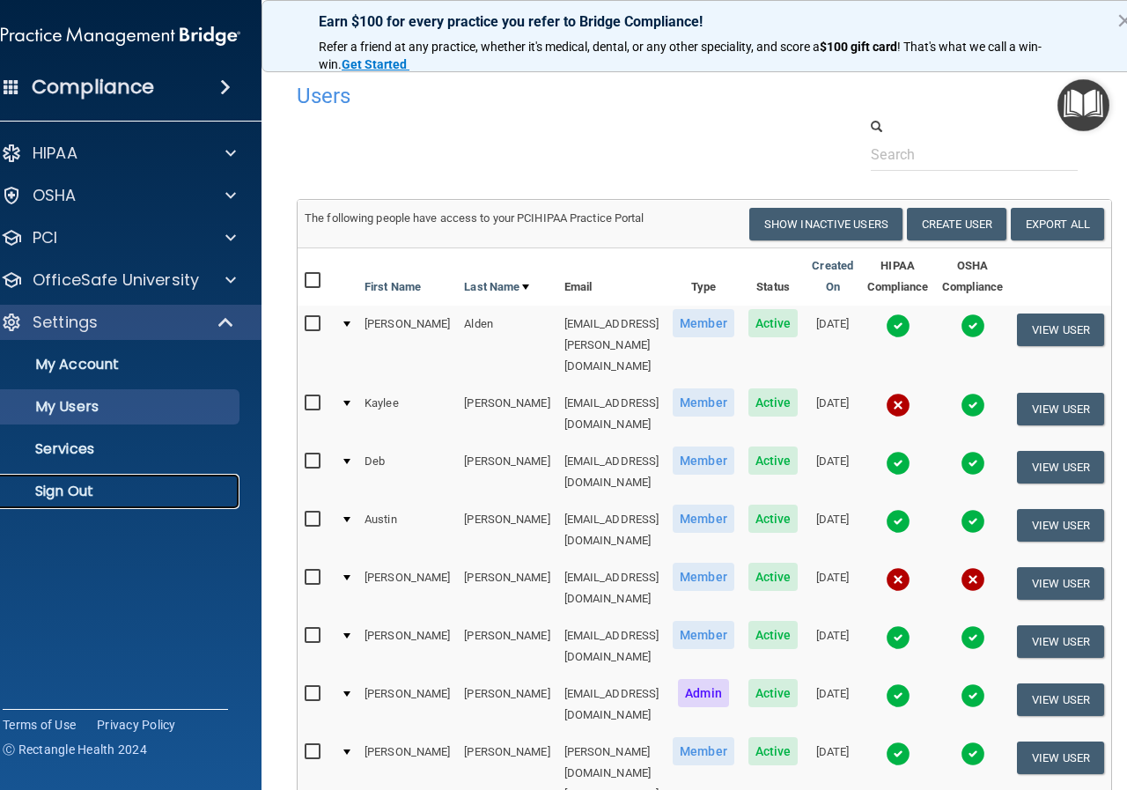
click at [64, 493] on p "Sign Out" at bounding box center [111, 491] width 240 height 18
